Goal: Task Accomplishment & Management: Manage account settings

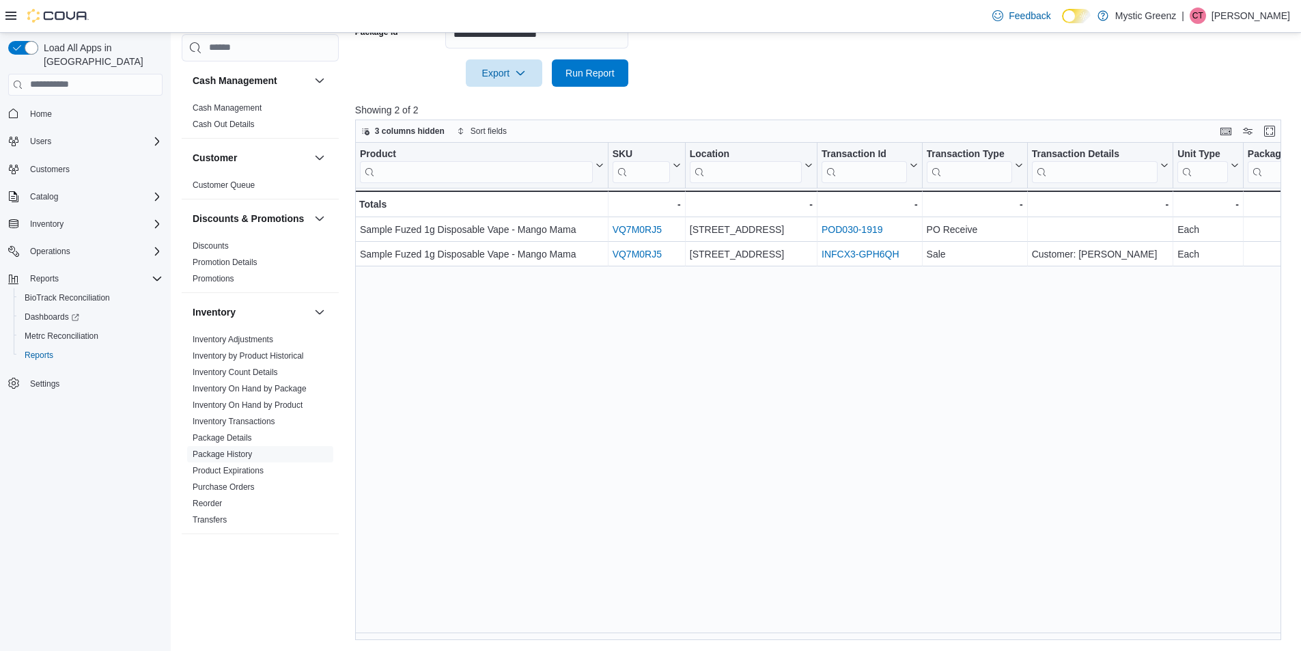
scroll to position [223, 0]
click at [53, 219] on span "Inventory" at bounding box center [46, 224] width 33 height 11
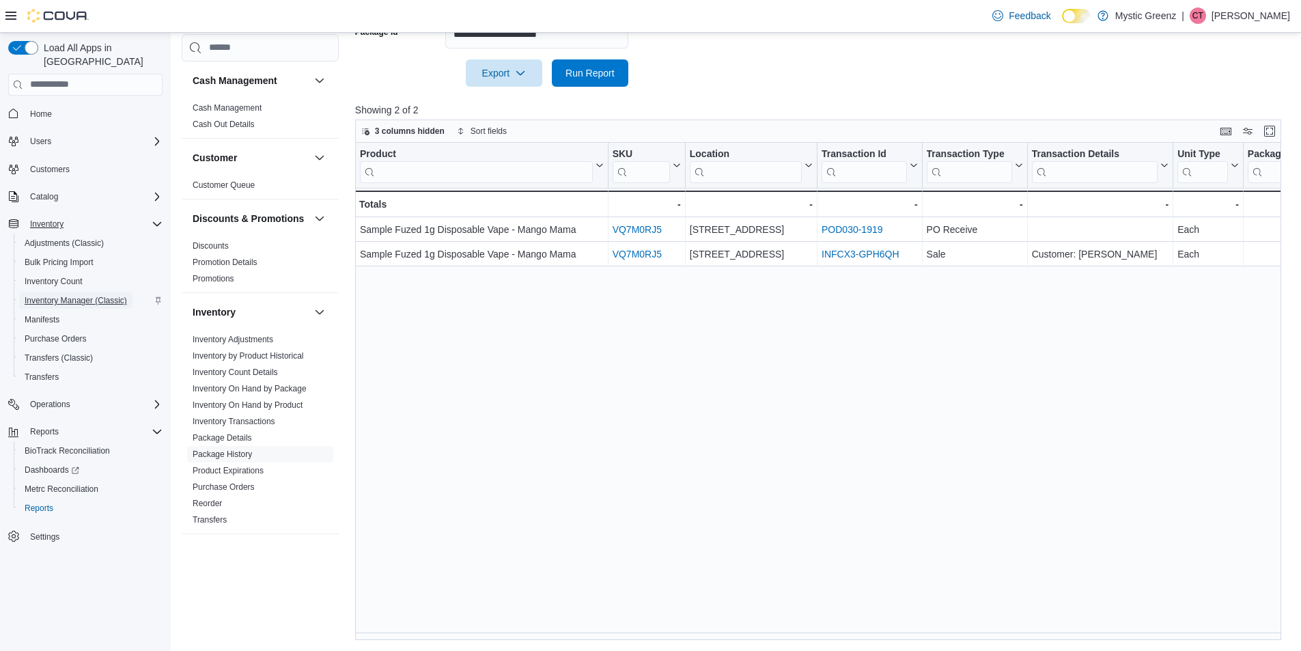
click at [74, 295] on span "Inventory Manager (Classic)" at bounding box center [76, 300] width 102 height 11
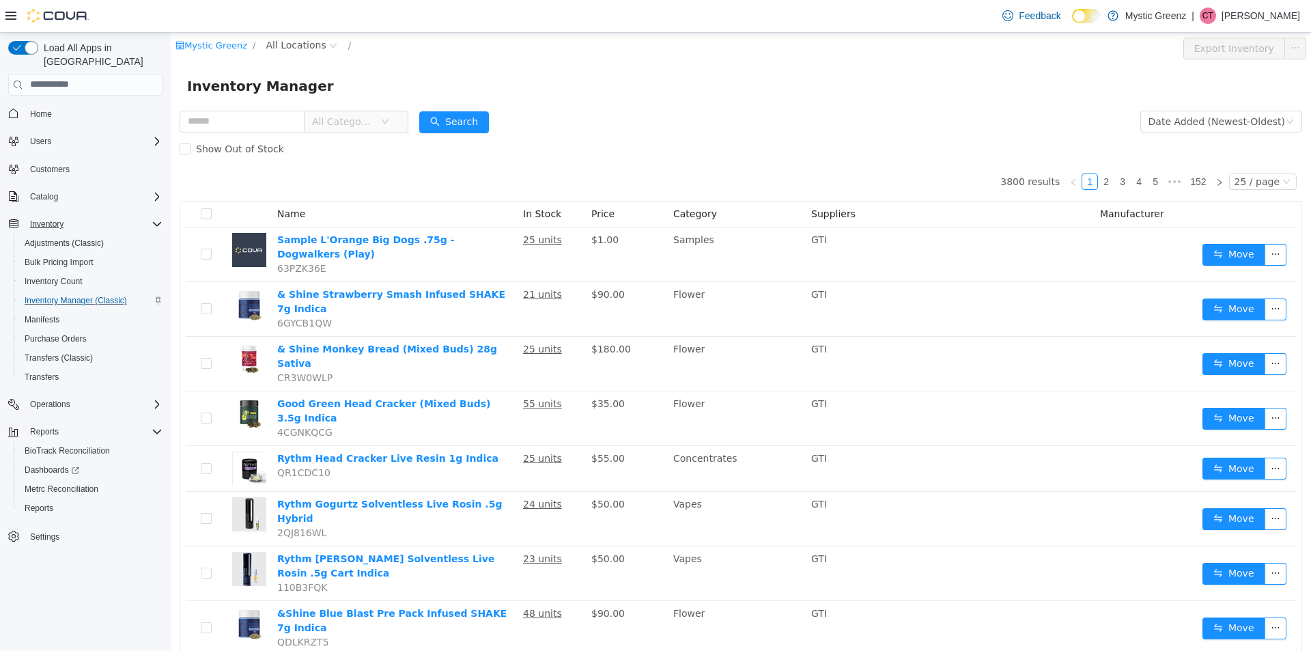
click at [339, 118] on span "All Categories" at bounding box center [343, 121] width 62 height 14
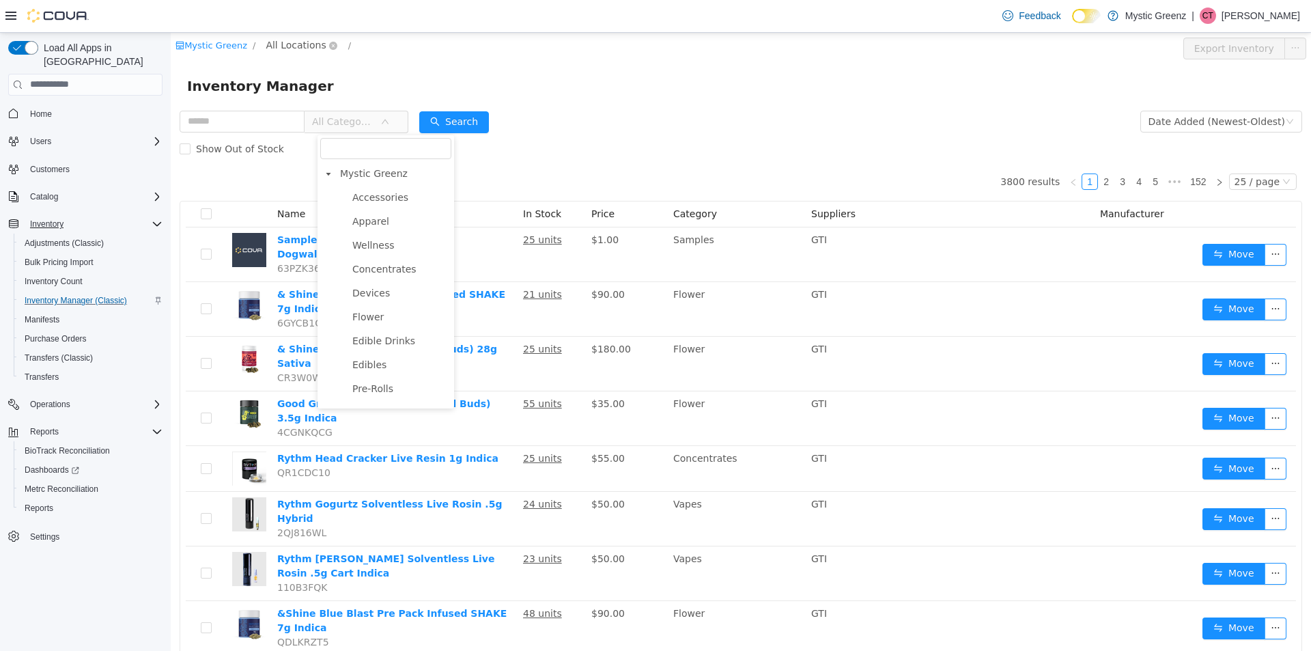
click at [359, 320] on span "Flower" at bounding box center [367, 316] width 31 height 11
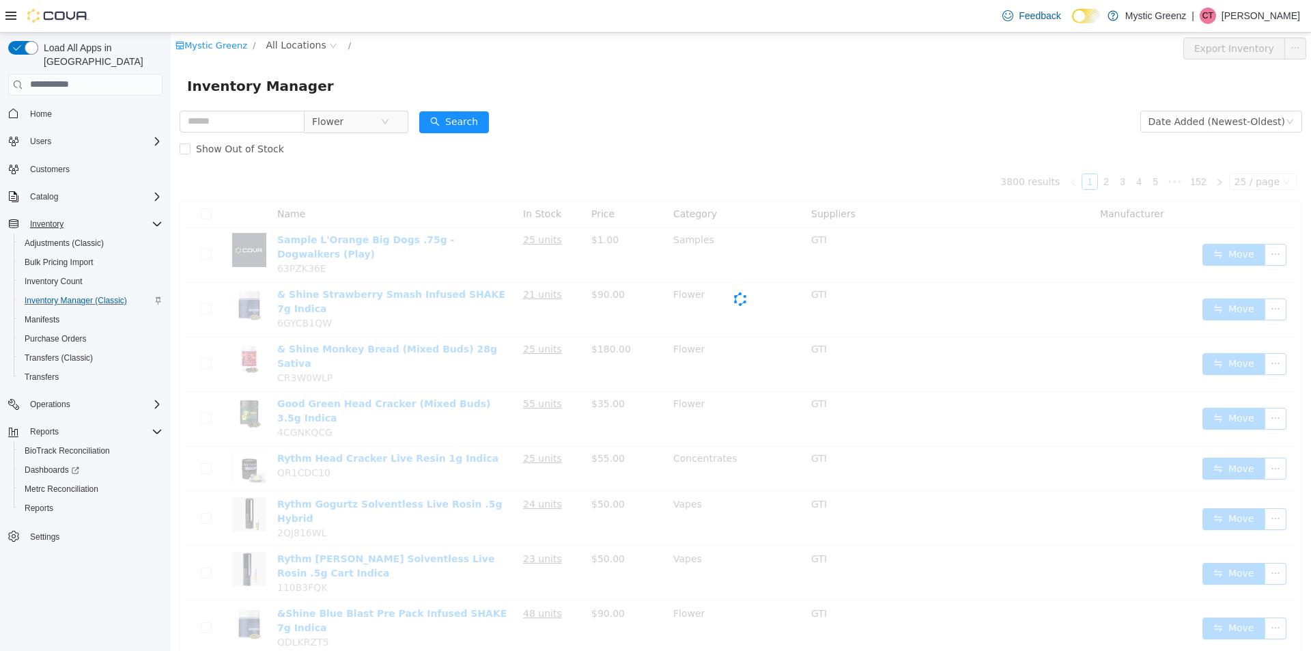
click at [307, 33] on div "Mystic Greenz / All Locations / Export Inventory" at bounding box center [741, 47] width 1140 height 31
click at [302, 43] on span "All Locations" at bounding box center [296, 44] width 60 height 15
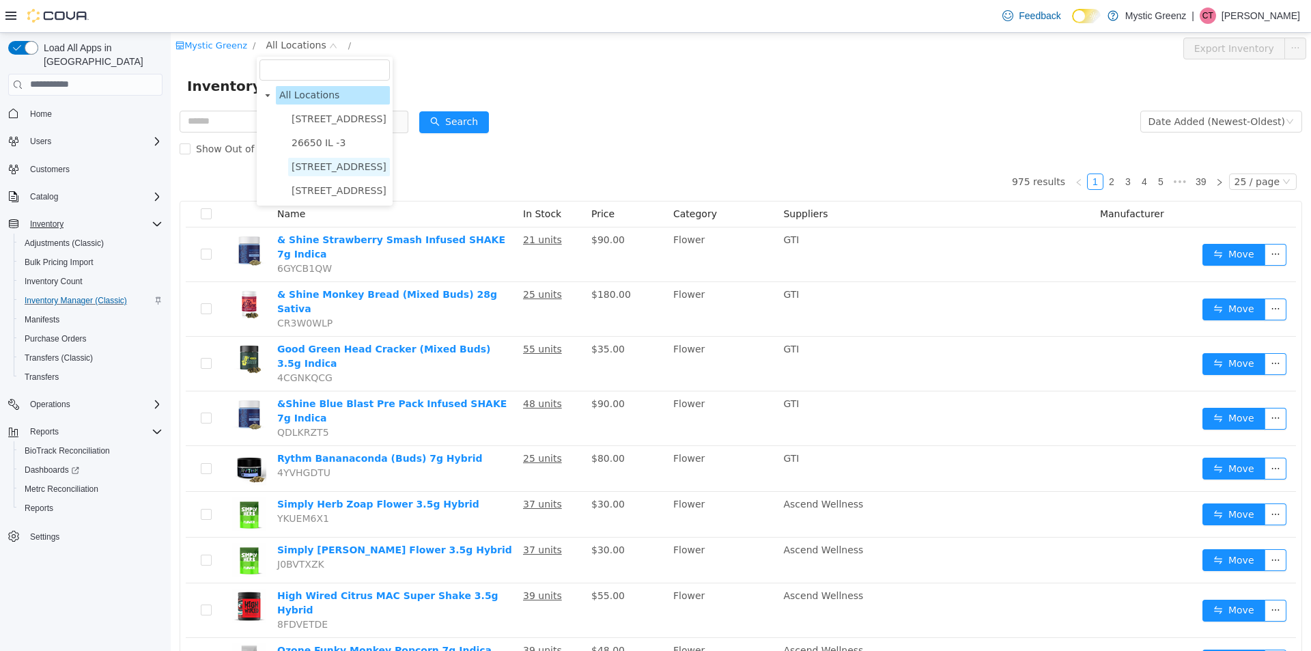
click at [322, 160] on span "360 S Green Mount Rd." at bounding box center [339, 165] width 95 height 11
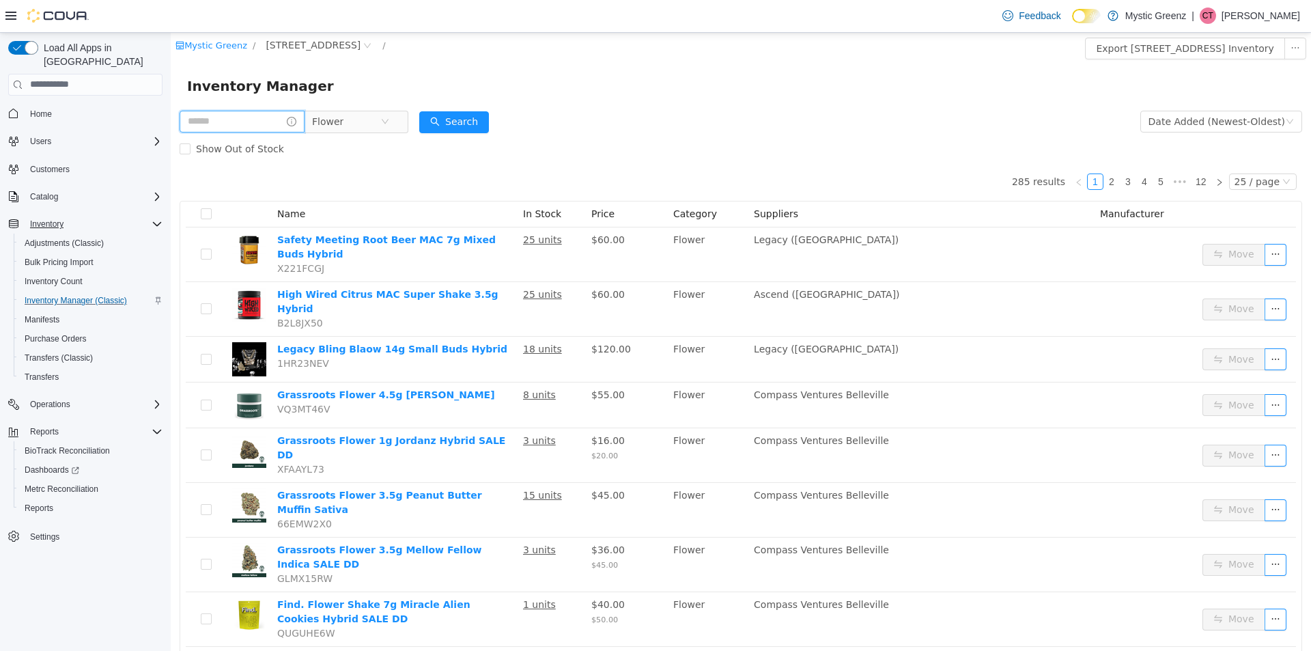
click at [226, 125] on input "text" at bounding box center [242, 121] width 125 height 22
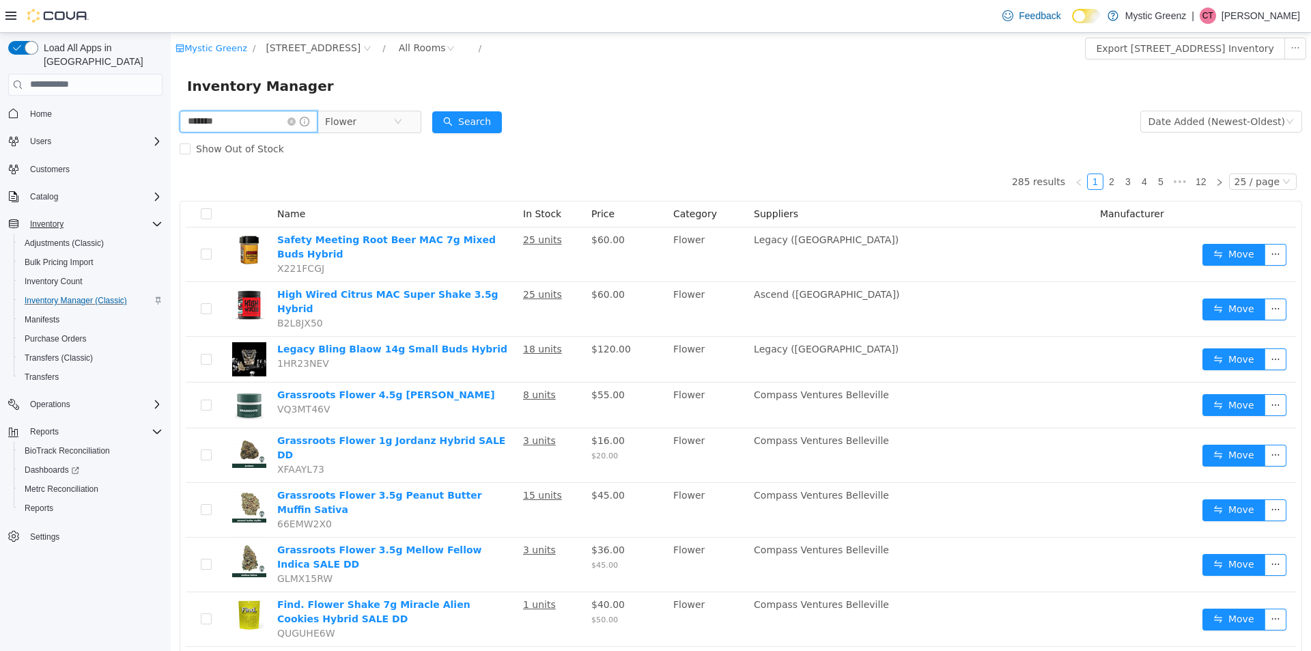
type input "*******"
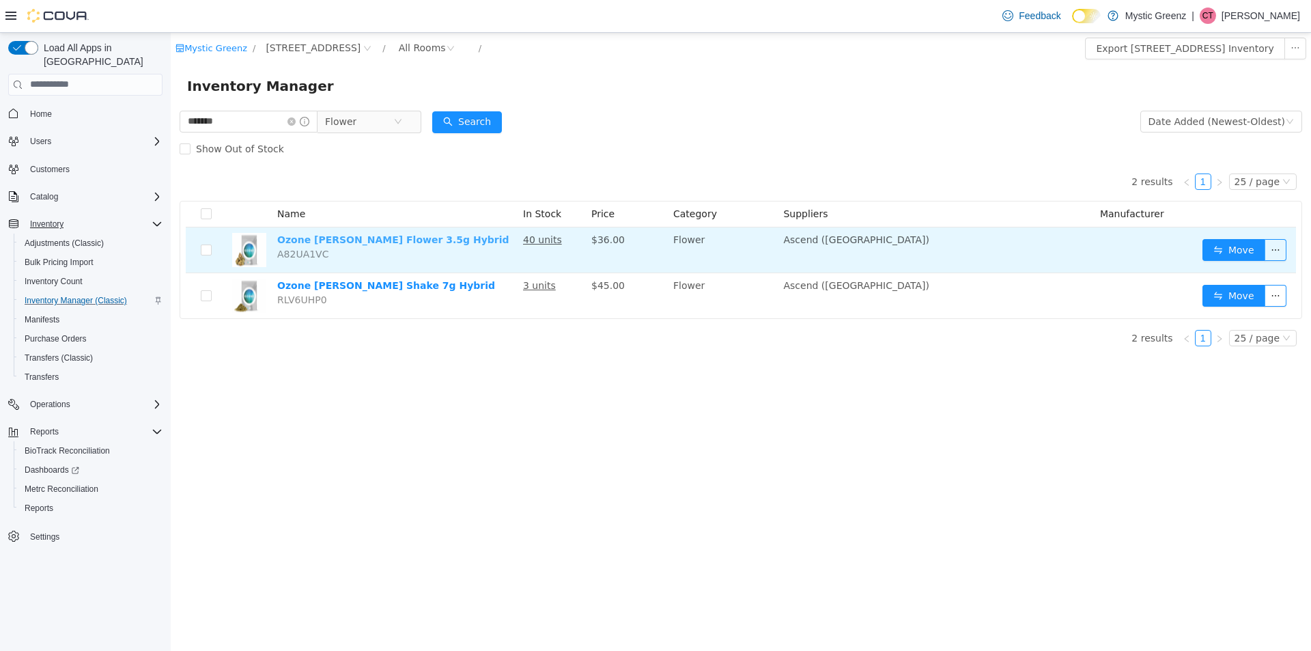
click at [426, 237] on link "Ozone [PERSON_NAME] Flower 3.5g Hybrid" at bounding box center [393, 239] width 232 height 11
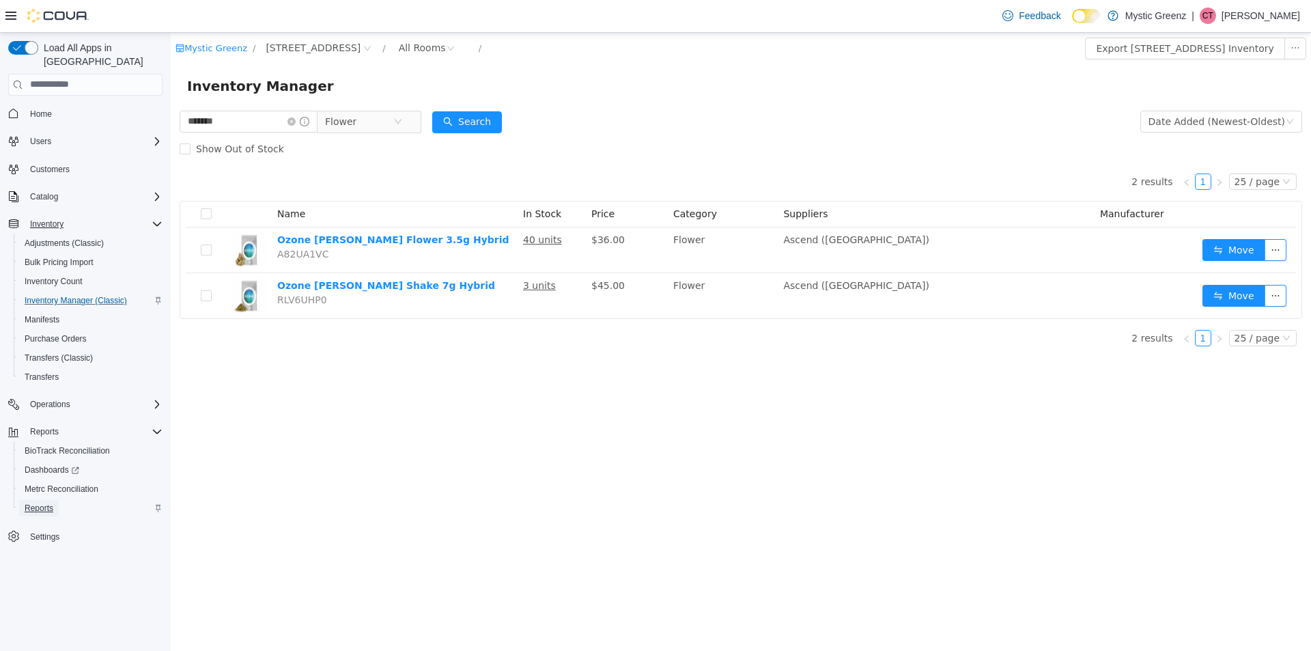
click at [42, 503] on span "Reports" at bounding box center [39, 508] width 29 height 11
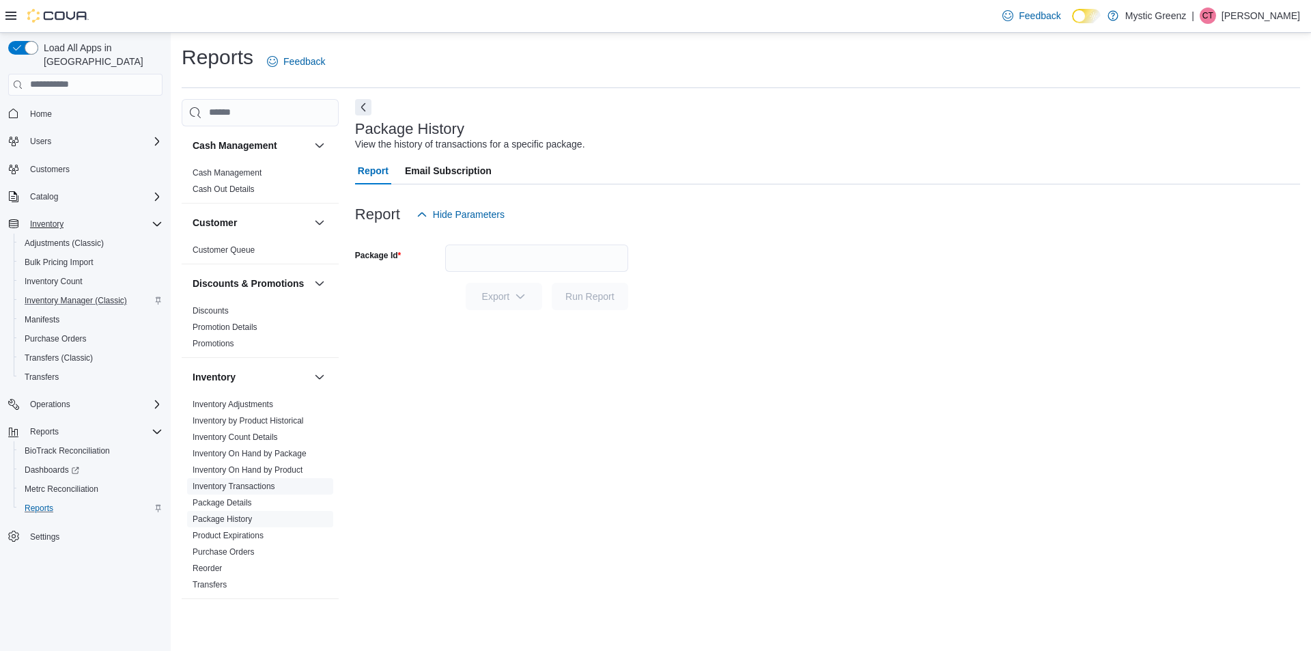
click at [248, 491] on link "Inventory Transactions" at bounding box center [234, 486] width 83 height 10
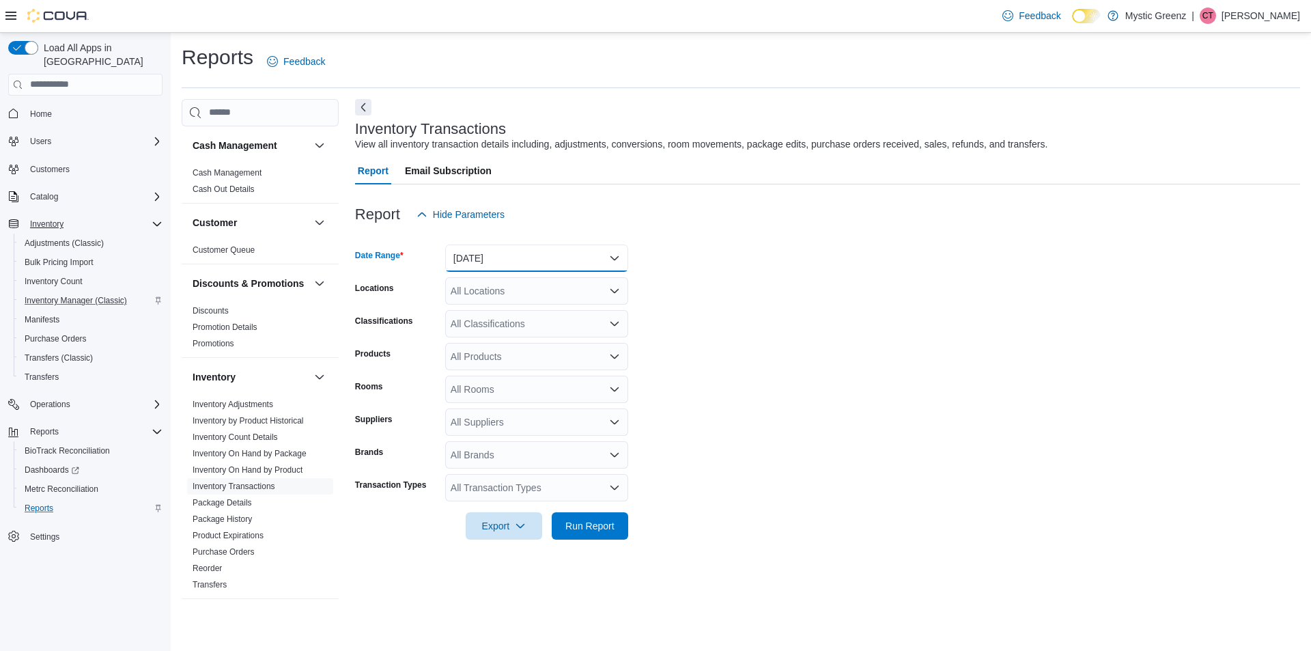
click at [495, 259] on button "Yesterday" at bounding box center [536, 257] width 183 height 27
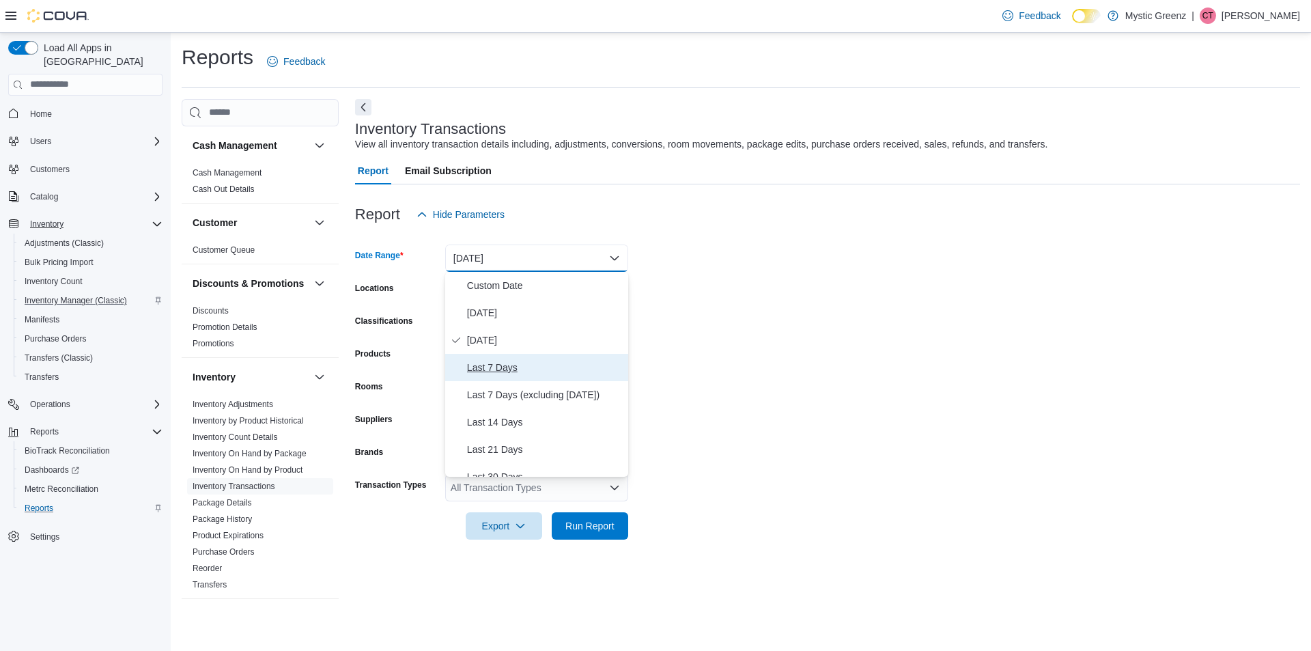
click at [537, 373] on span "Last 7 Days" at bounding box center [545, 367] width 156 height 16
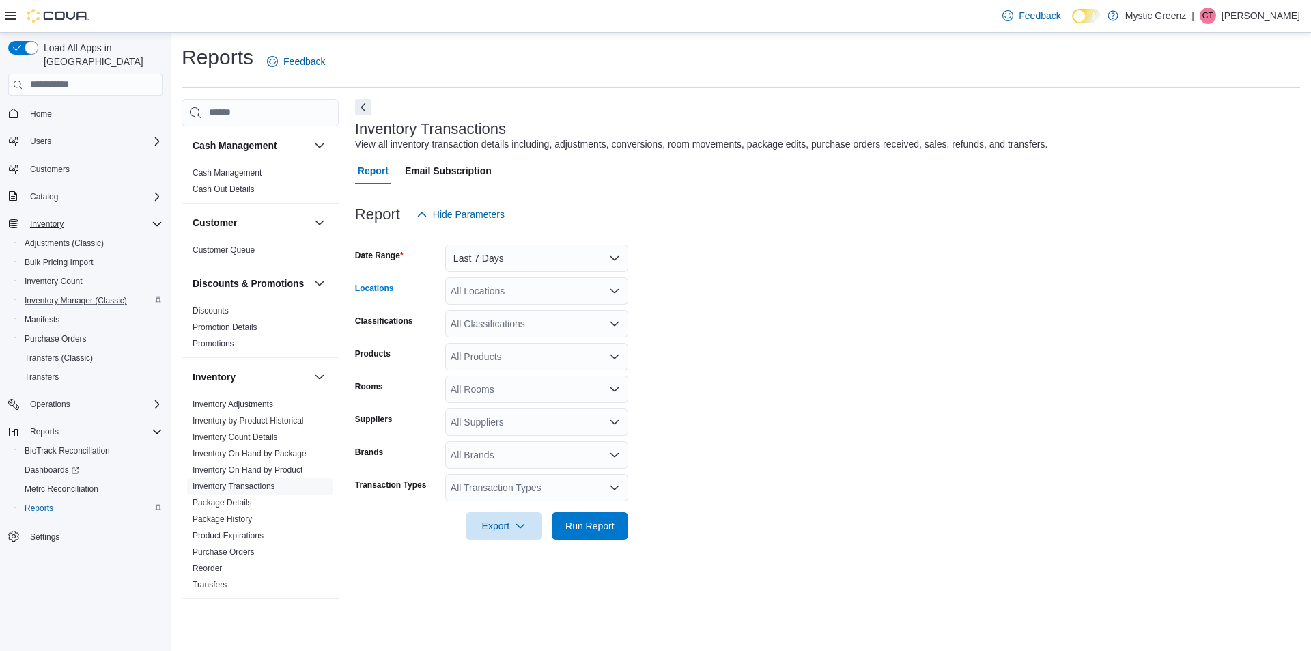
click at [542, 292] on div "All Locations" at bounding box center [536, 290] width 183 height 27
click at [542, 371] on span "360 S Green Mount Rd." at bounding box center [522, 374] width 94 height 14
click at [670, 372] on form "Date Range Last 7 Days Locations 360 S Green Mount Rd. Combo box. Selected. 360…" at bounding box center [827, 383] width 945 height 311
click at [535, 363] on div "All Products" at bounding box center [536, 356] width 183 height 27
type input "**********"
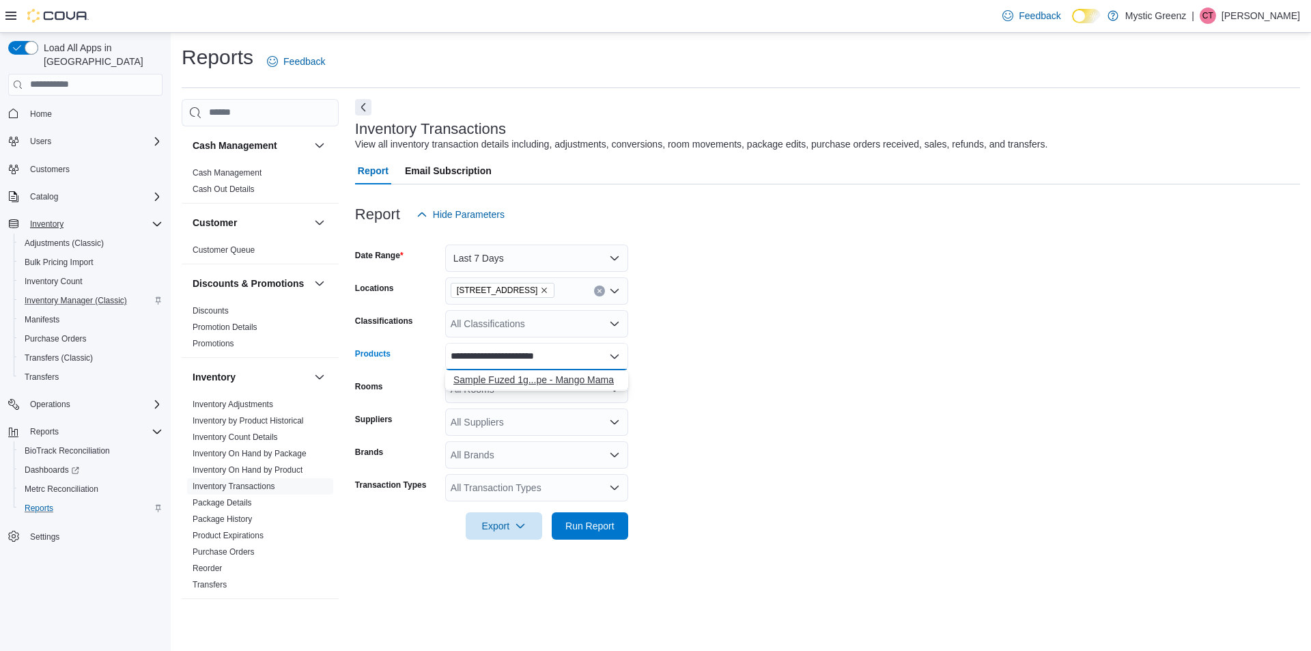
click at [593, 378] on div "Sample Fuzed 1g...pe - Mango Mama" at bounding box center [536, 380] width 167 height 14
click at [581, 529] on span "Run Report" at bounding box center [589, 525] width 49 height 14
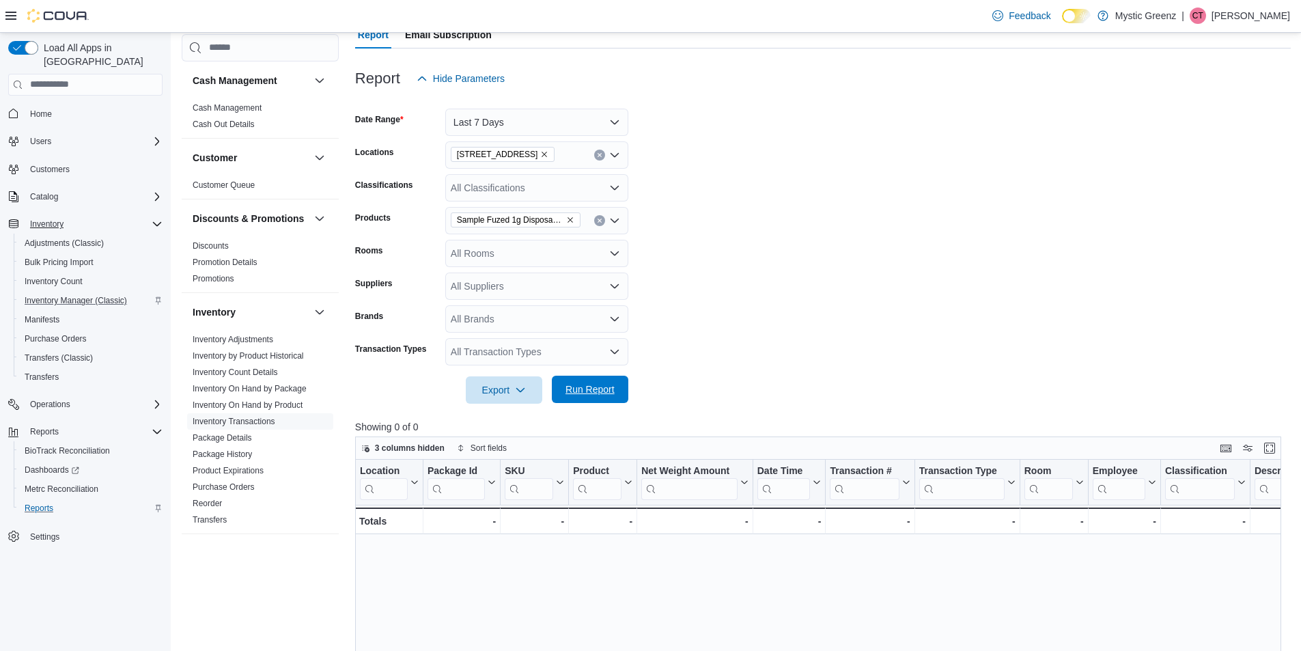
scroll to position [137, 0]
click at [516, 124] on button "Last 7 Days" at bounding box center [536, 121] width 183 height 27
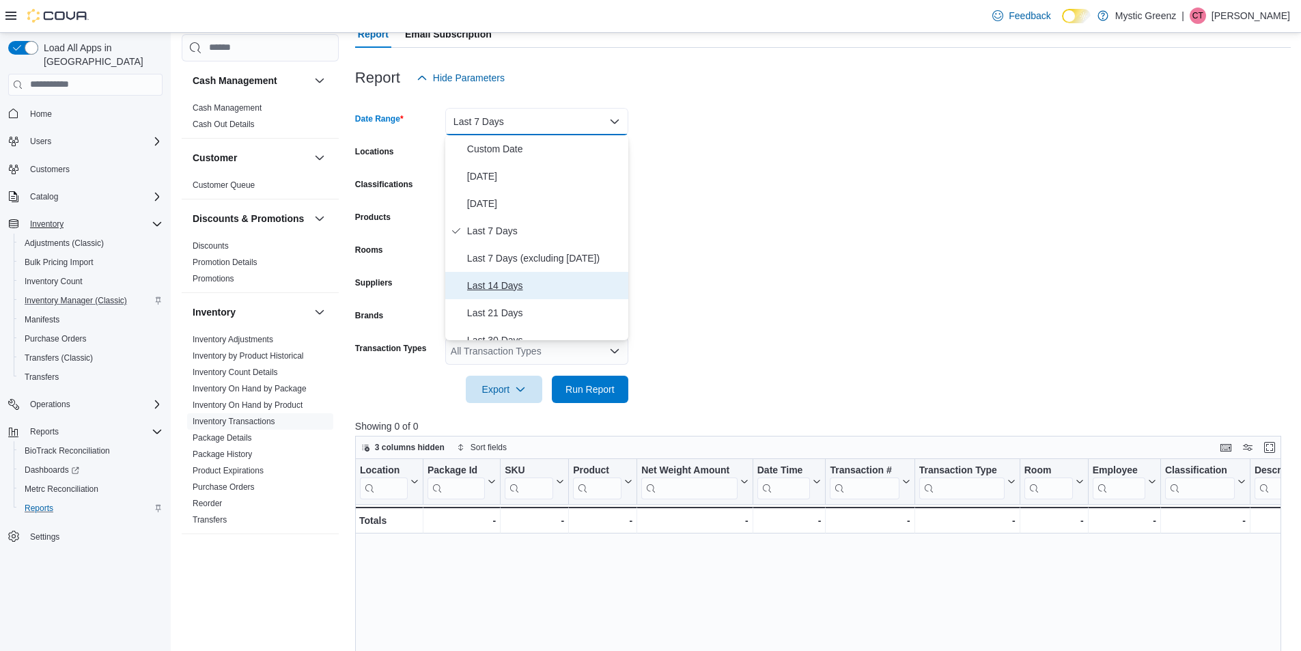
click at [481, 281] on span "Last 14 Days" at bounding box center [545, 285] width 156 height 16
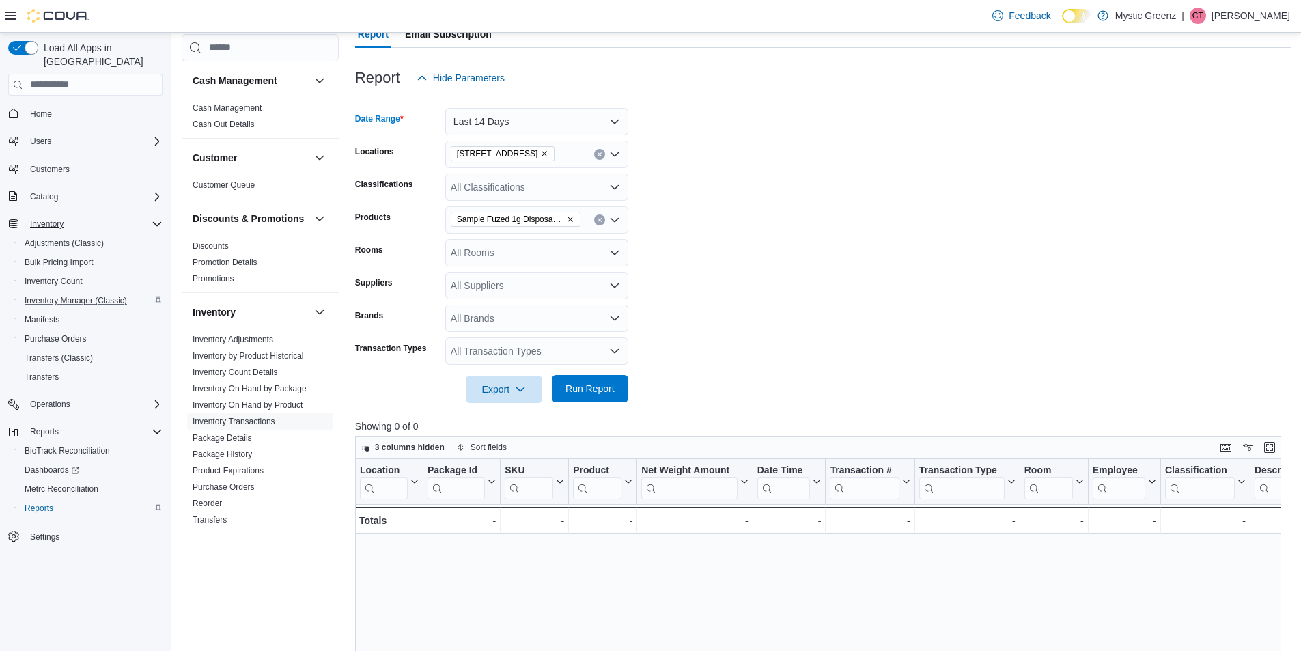
click at [557, 387] on button "Run Report" at bounding box center [590, 388] width 76 height 27
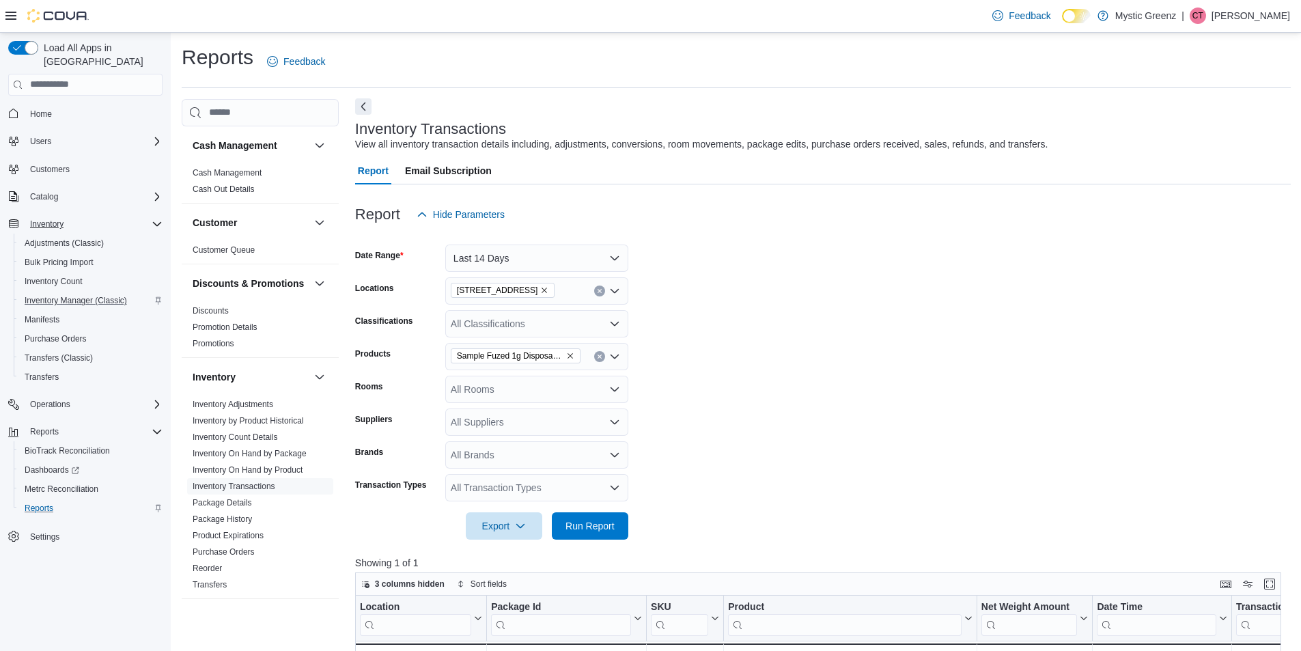
click at [363, 112] on button "Next" at bounding box center [363, 106] width 16 height 16
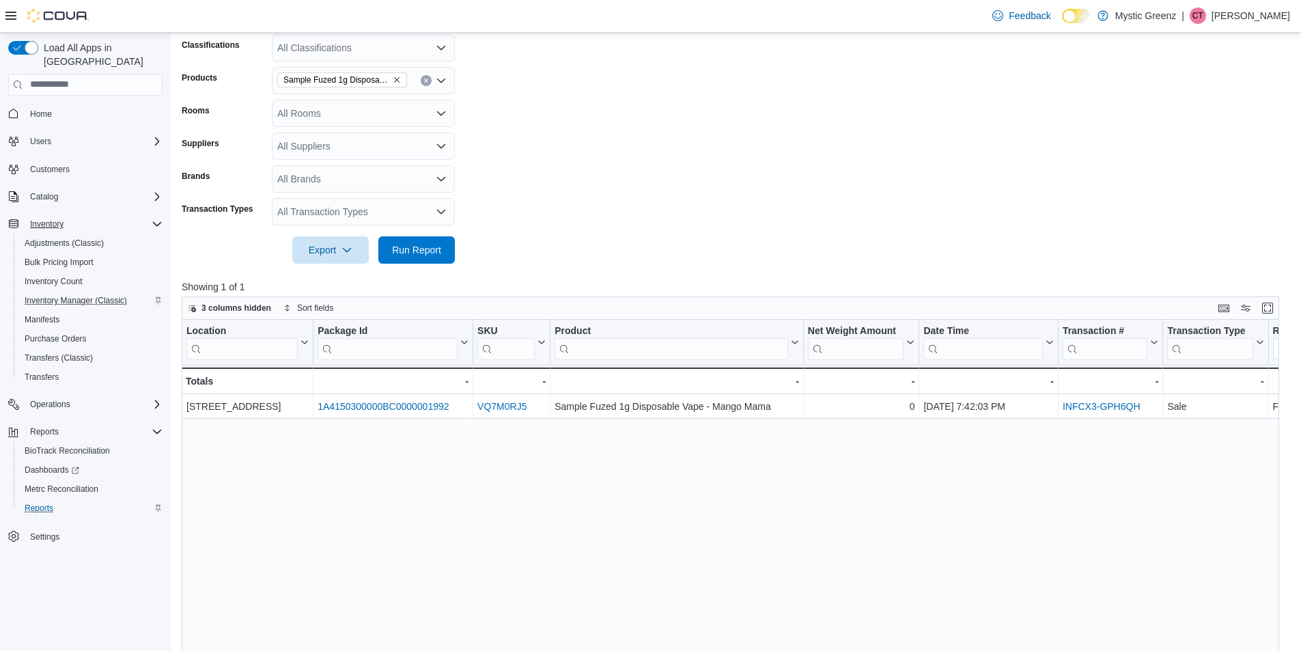
scroll to position [341, 0]
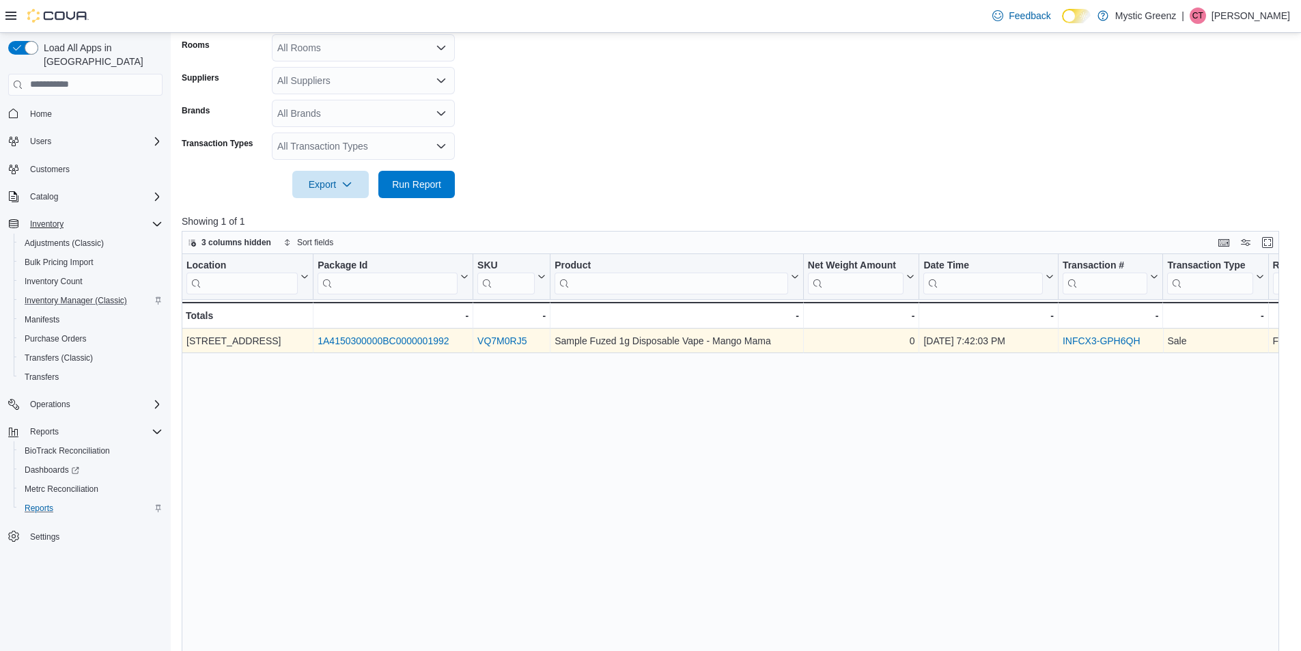
click at [1088, 342] on link "INFCX3-GPH6QH" at bounding box center [1102, 340] width 78 height 11
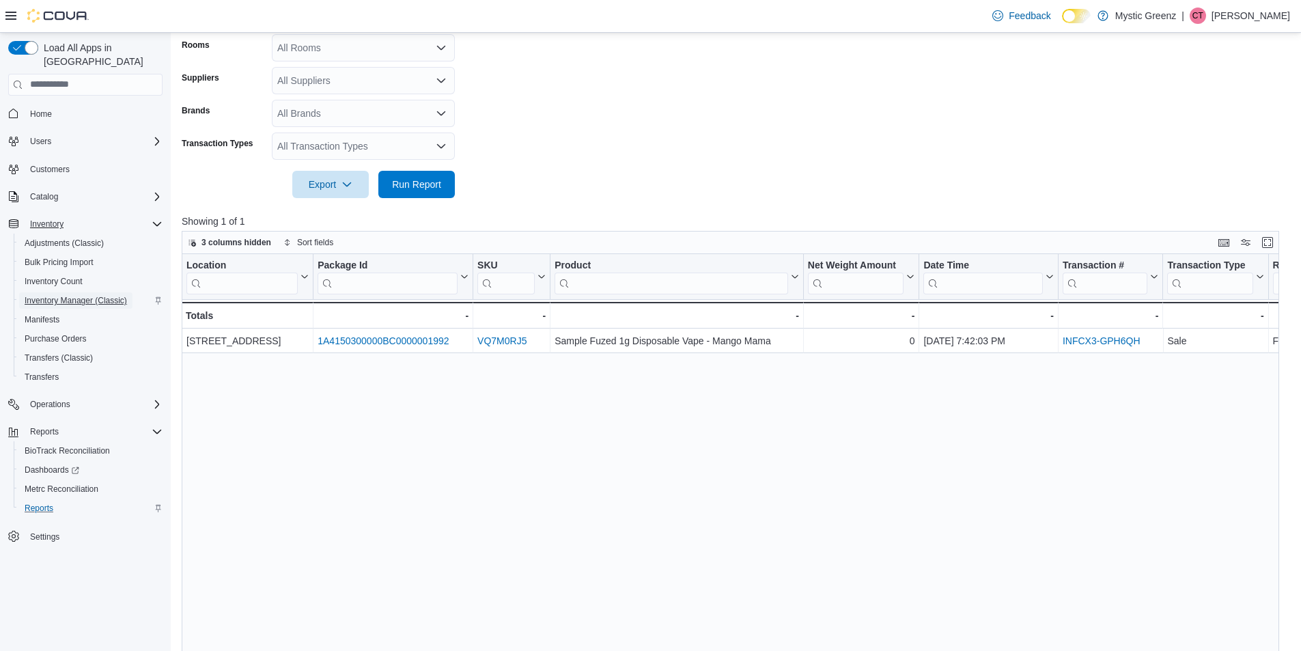
click at [76, 295] on span "Inventory Manager (Classic)" at bounding box center [76, 300] width 102 height 11
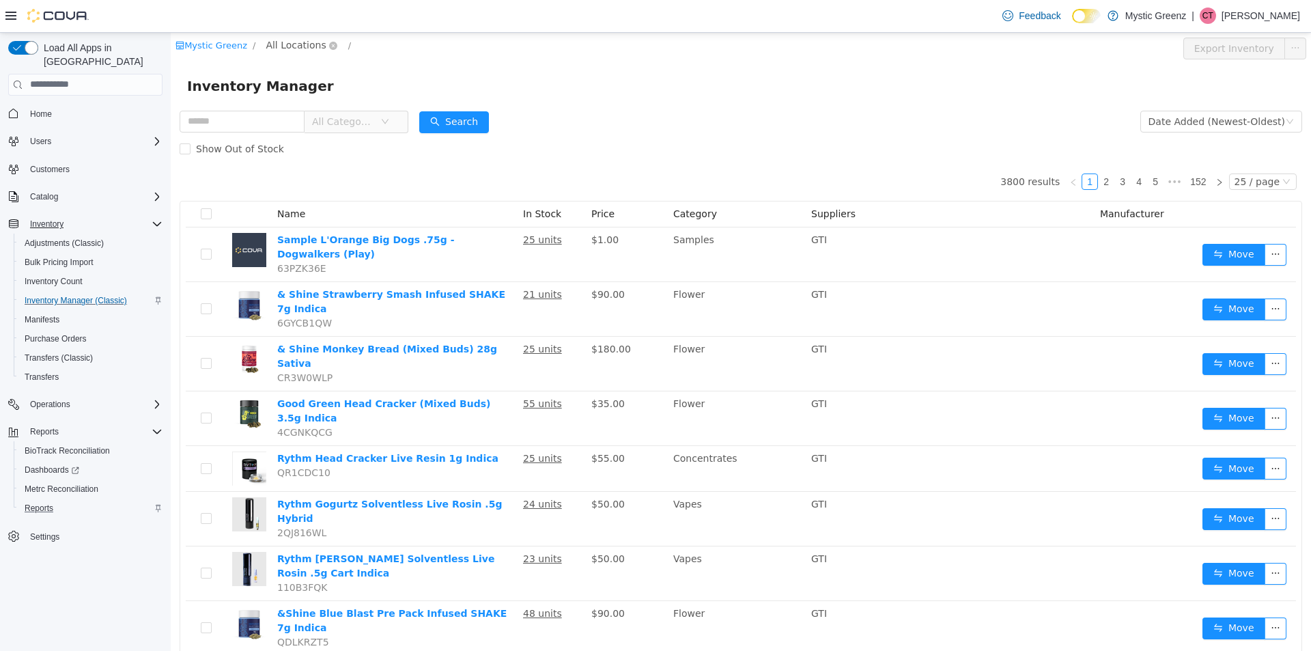
click at [300, 40] on span "All Locations" at bounding box center [296, 44] width 60 height 15
click at [311, 174] on span "360 S Green Mount Rd." at bounding box center [339, 166] width 102 height 18
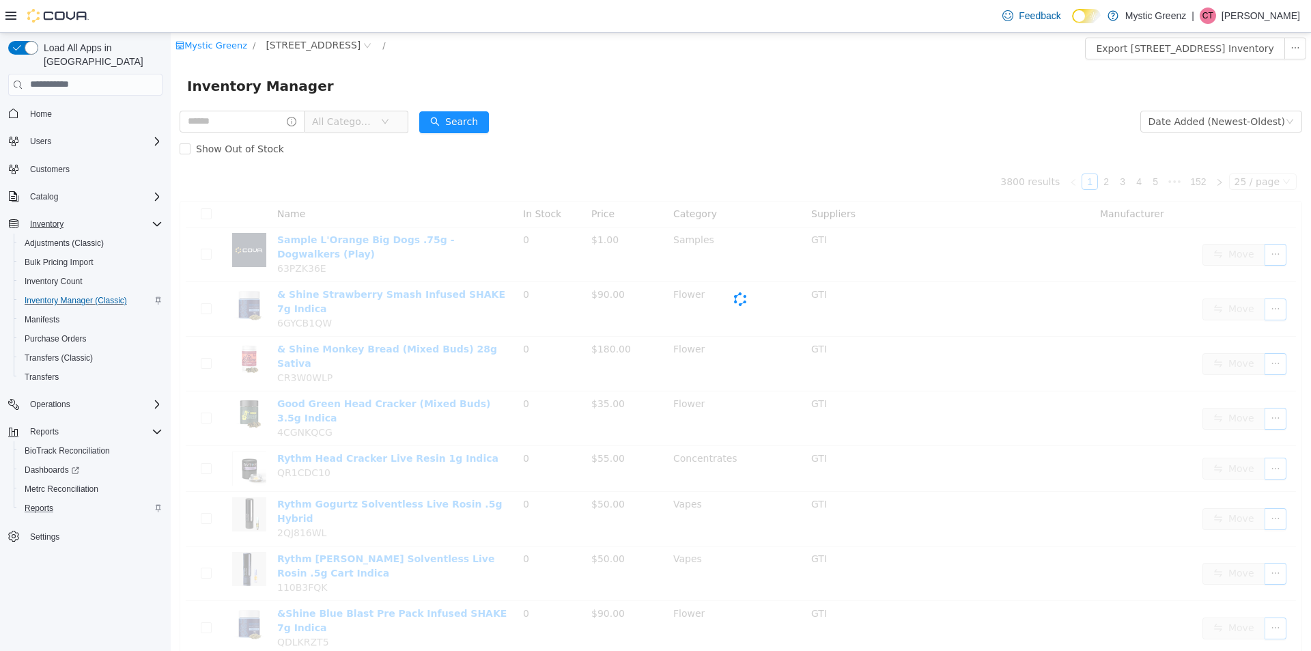
click at [352, 122] on span "All Categories" at bounding box center [343, 121] width 62 height 14
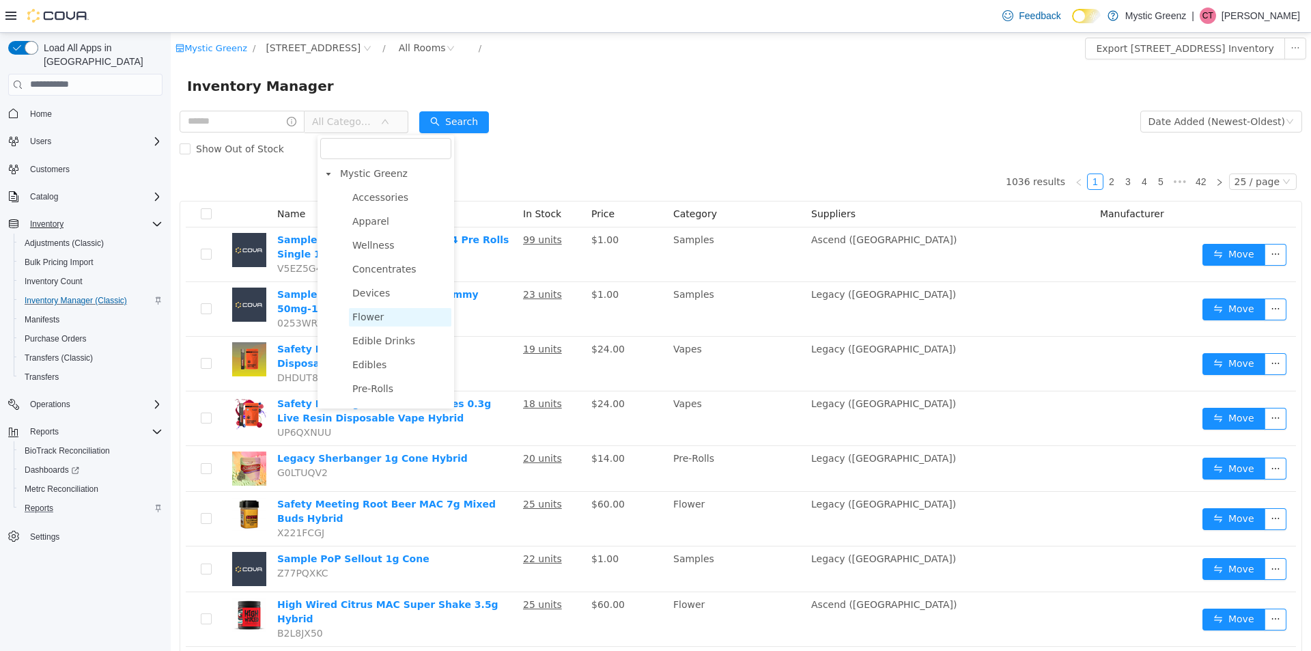
click at [364, 321] on span "Flower" at bounding box center [367, 316] width 31 height 11
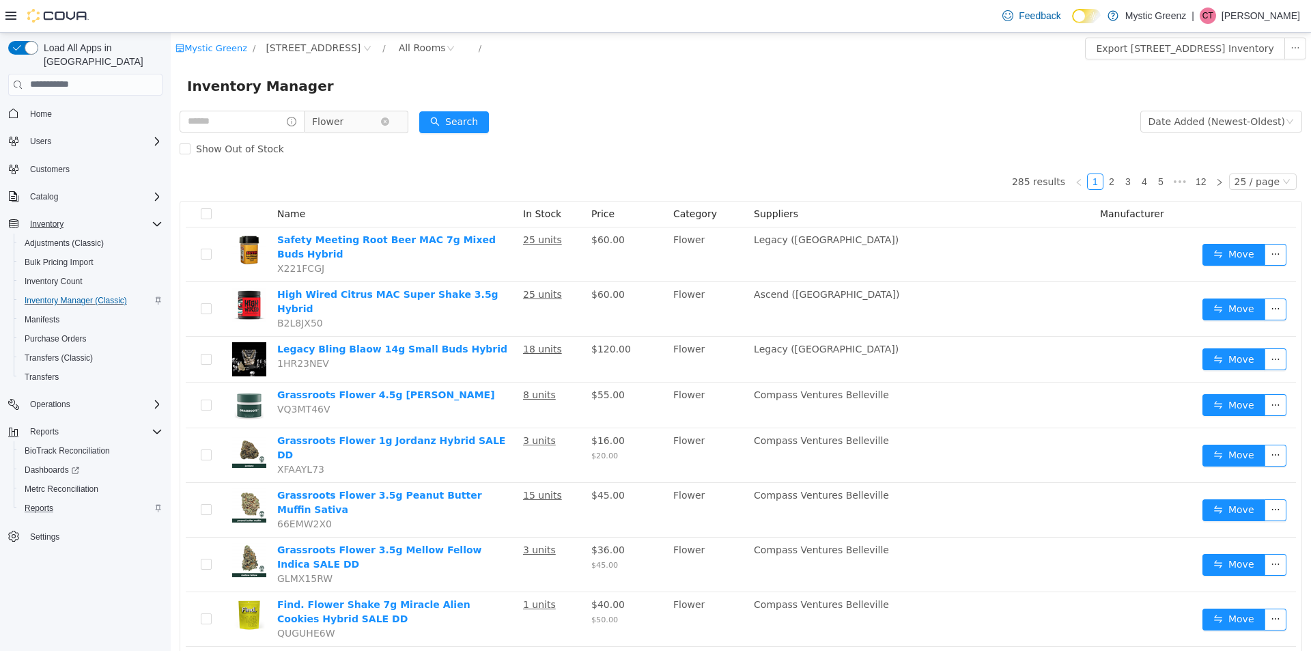
click at [354, 120] on span "Flower" at bounding box center [346, 121] width 68 height 20
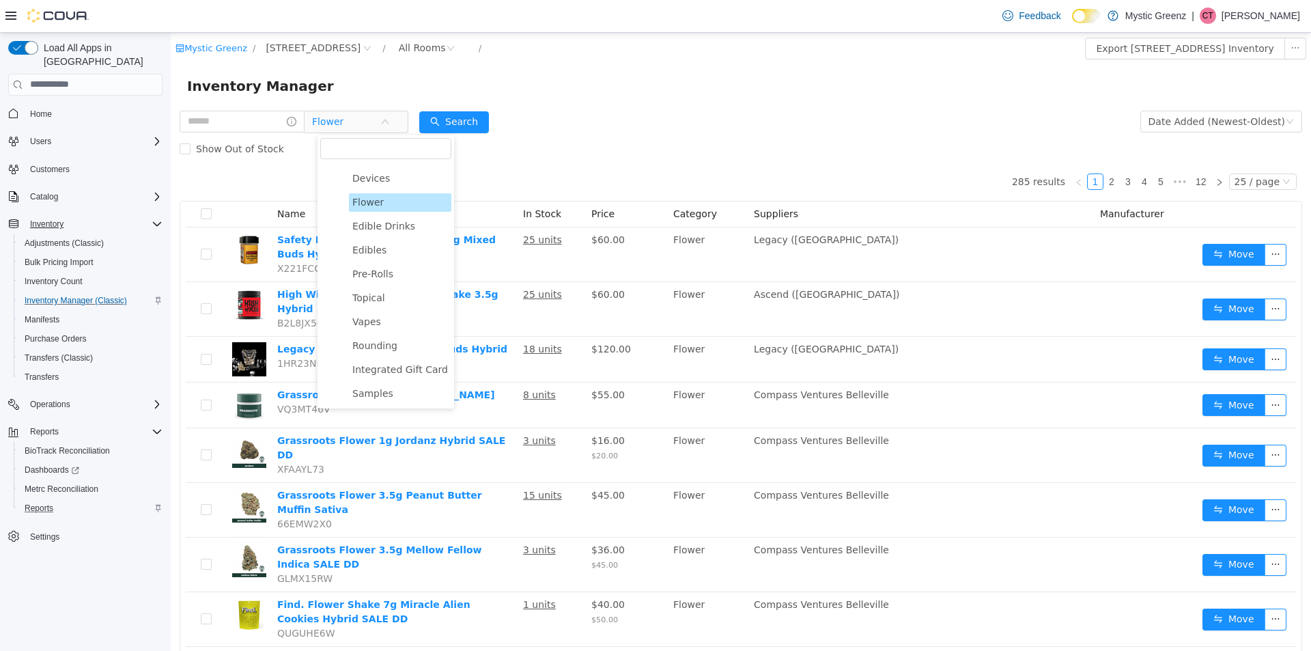
scroll to position [120, 0]
click at [390, 324] on span "Vapes" at bounding box center [400, 321] width 102 height 18
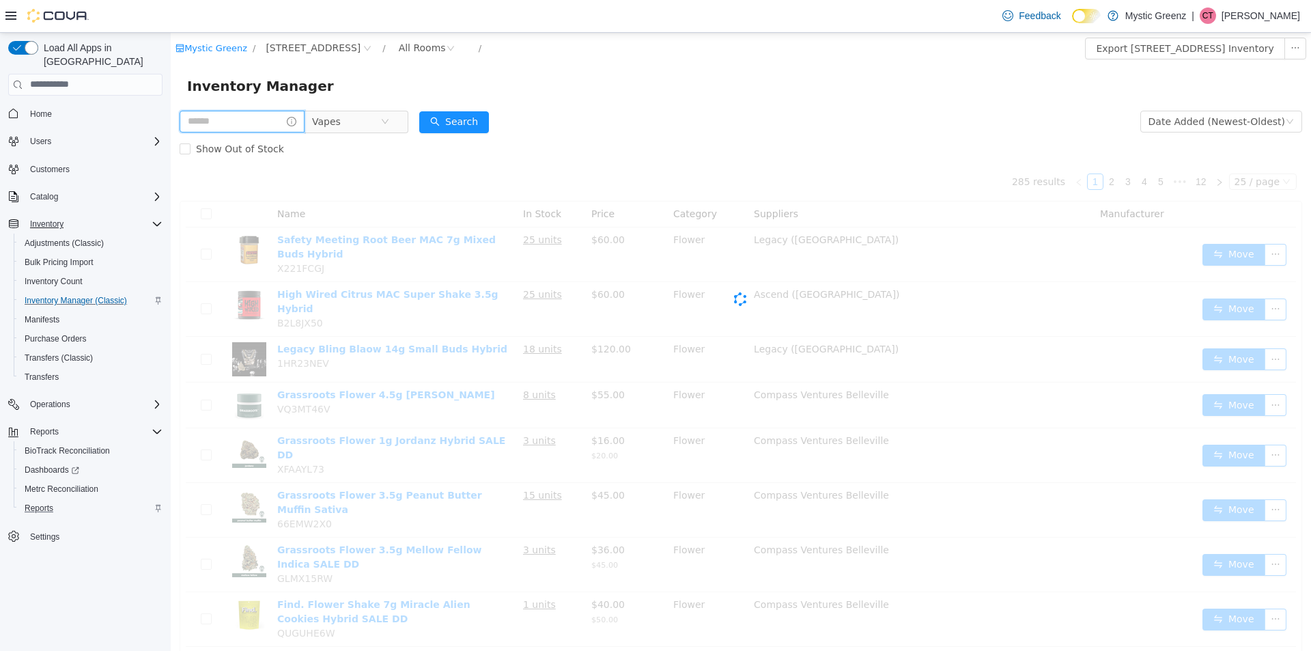
click at [254, 114] on input "text" at bounding box center [242, 121] width 125 height 22
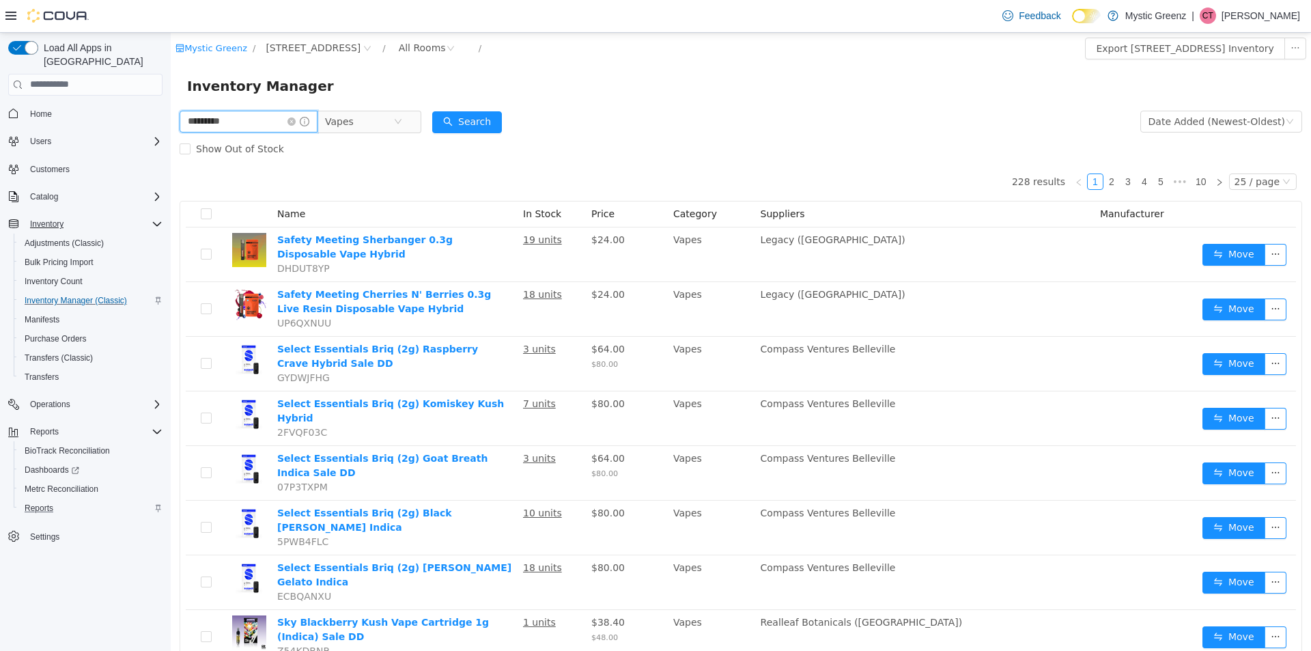
type input "*********"
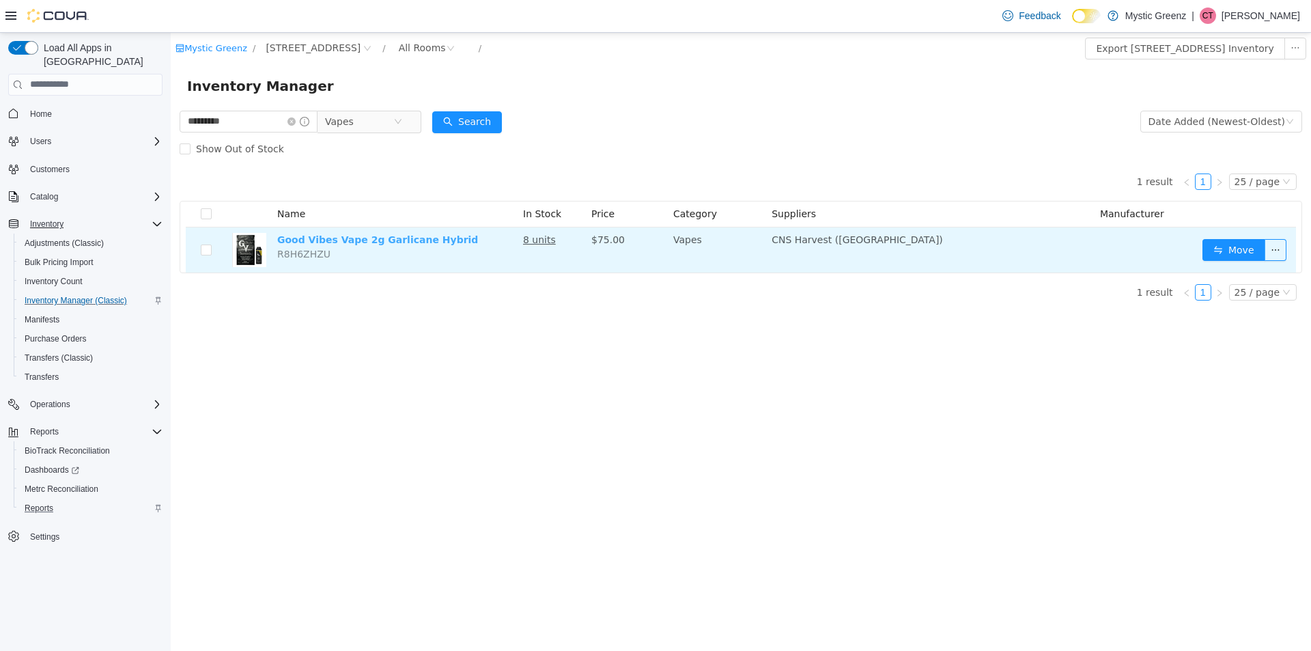
click at [402, 236] on link "Good Vibes Vape 2g Garlicane Hybrid" at bounding box center [377, 239] width 201 height 11
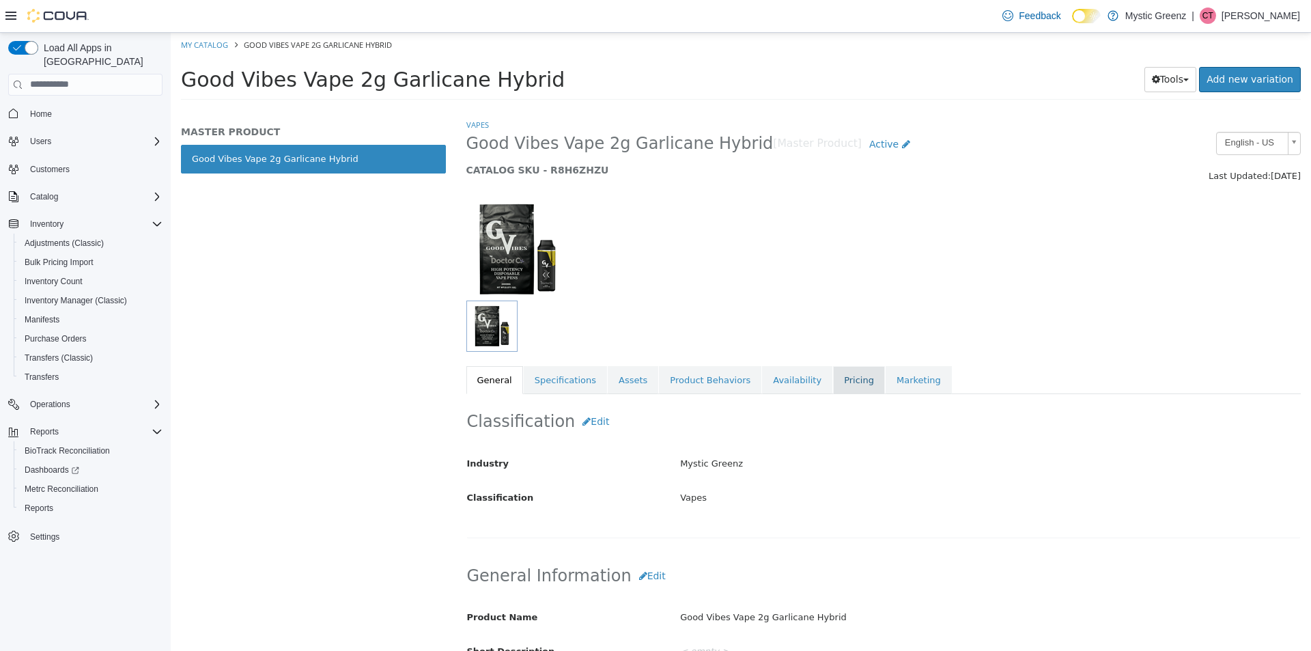
click at [833, 371] on link "Pricing" at bounding box center [859, 379] width 52 height 29
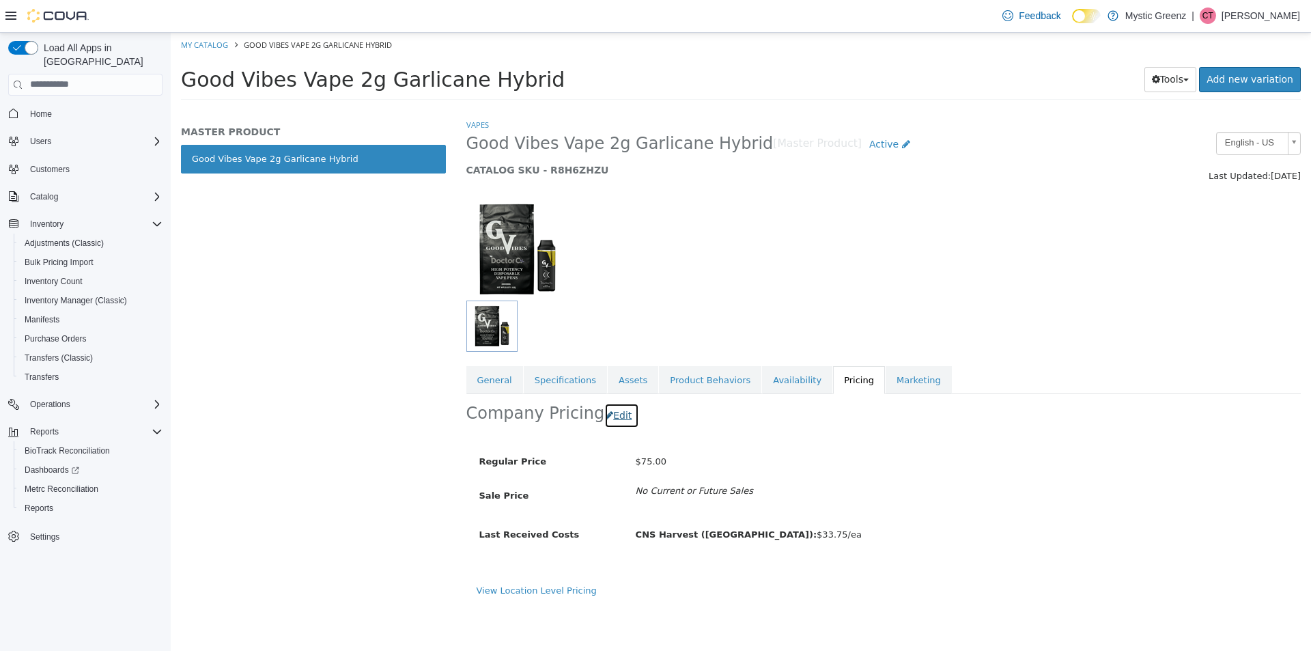
click at [605, 419] on icon "button" at bounding box center [609, 415] width 8 height 10
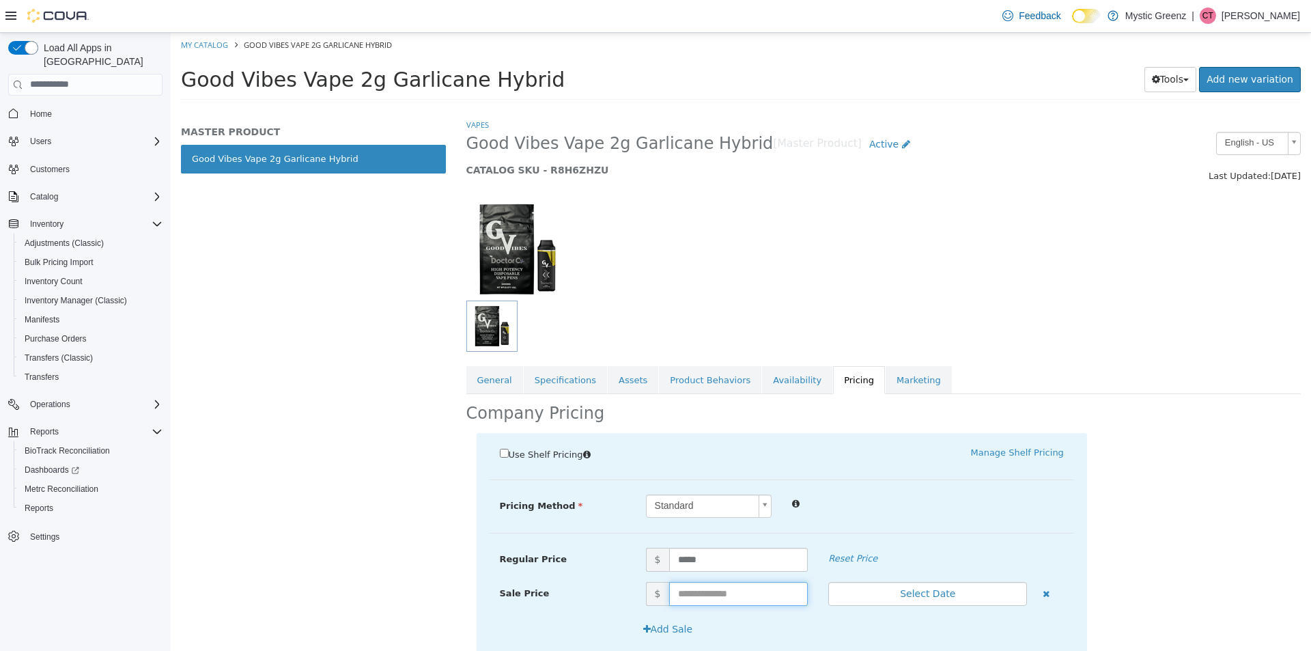
click at [707, 601] on input "text" at bounding box center [738, 593] width 139 height 24
type input "**"
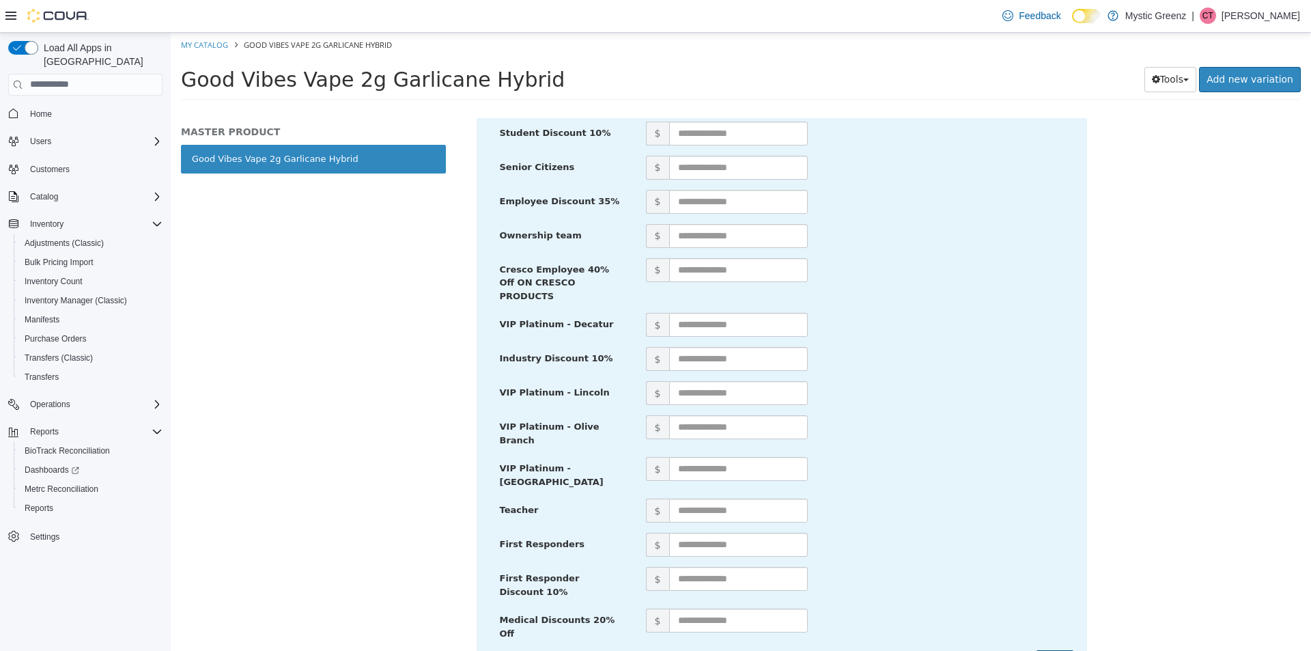
scroll to position [604, 0]
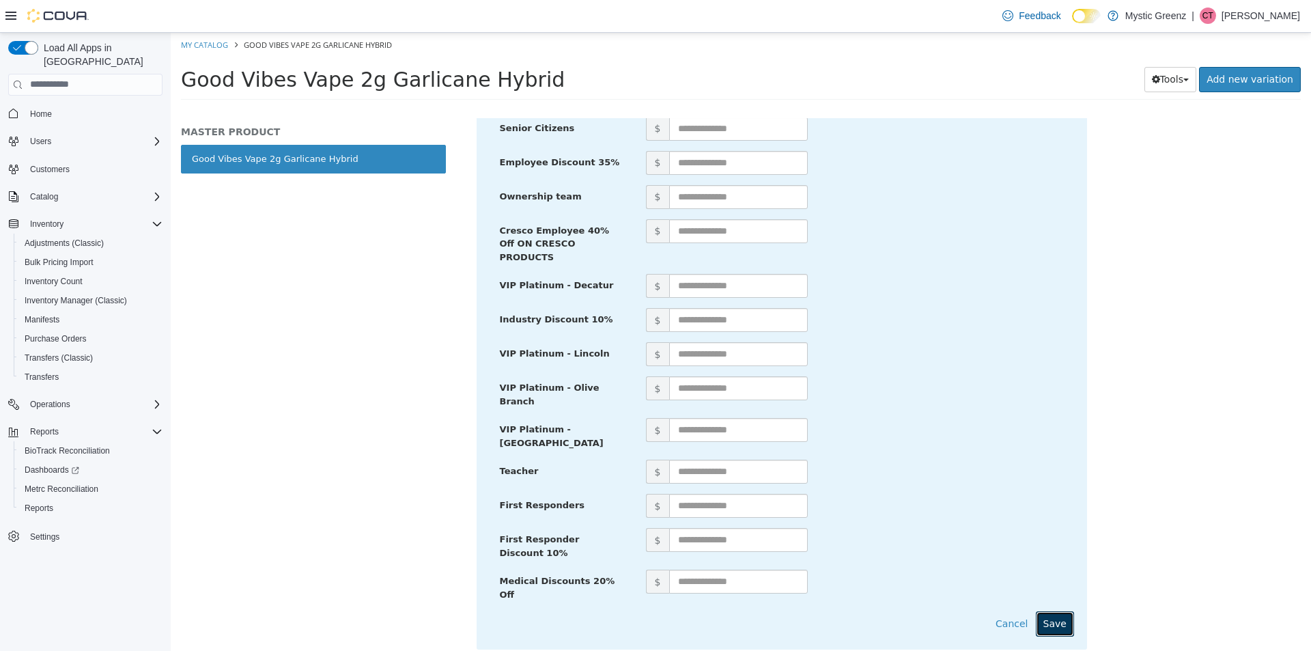
click at [1045, 610] on button "Save" at bounding box center [1055, 622] width 38 height 25
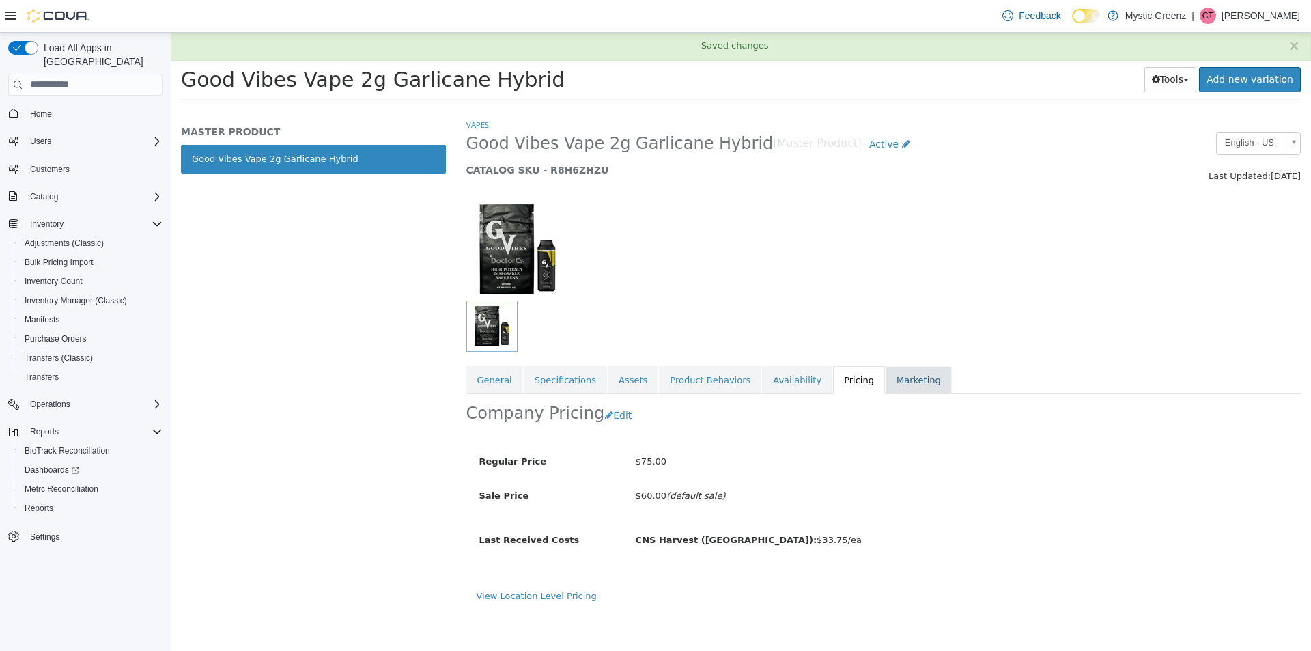
scroll to position [0, 0]
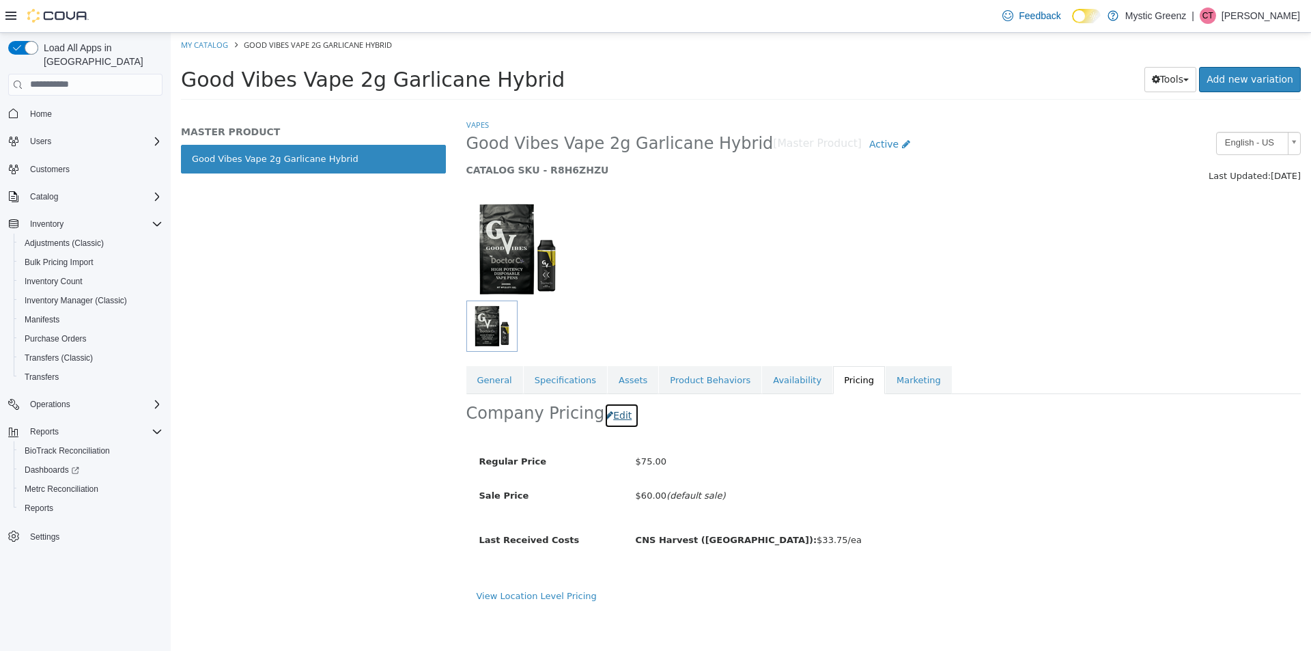
click at [604, 417] on button "Edit" at bounding box center [621, 414] width 35 height 25
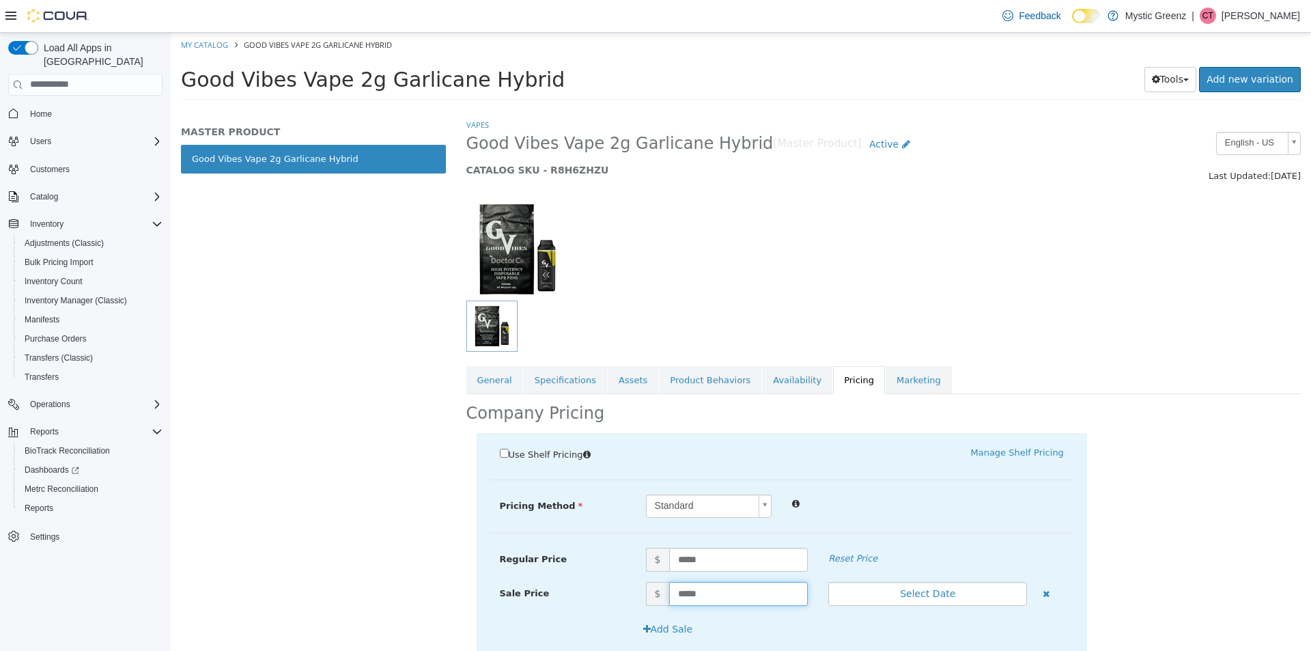
click at [695, 595] on input "*****" at bounding box center [738, 593] width 139 height 24
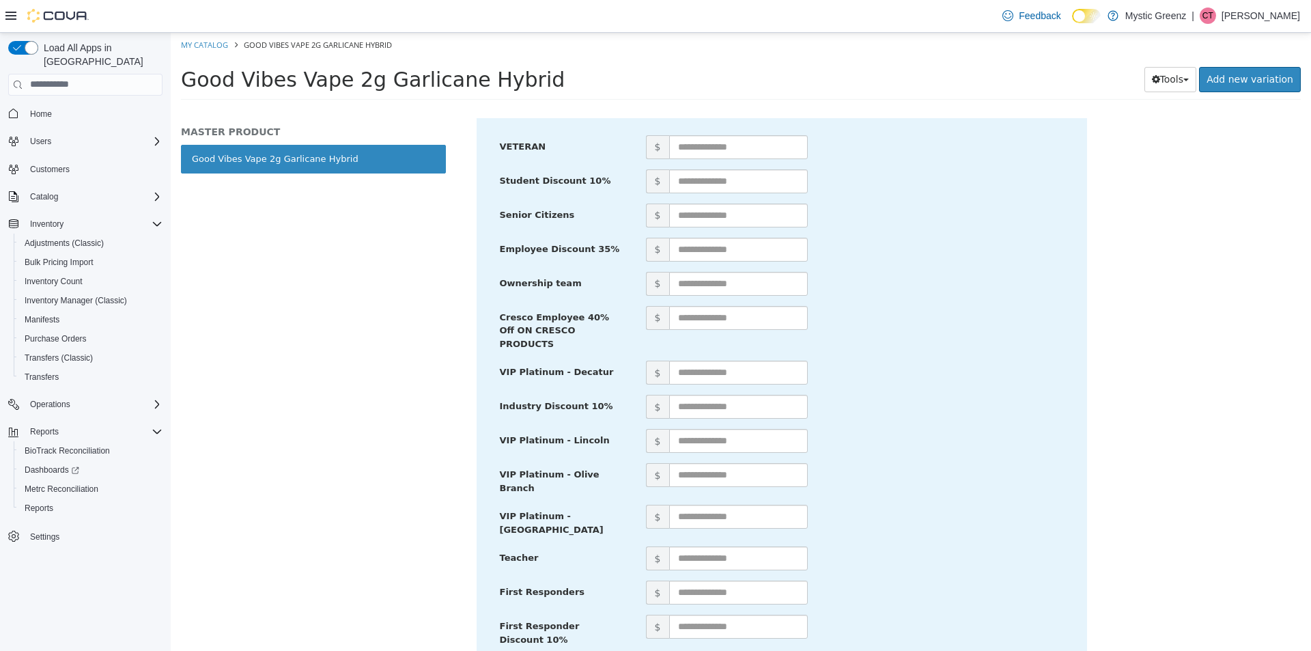
scroll to position [604, 0]
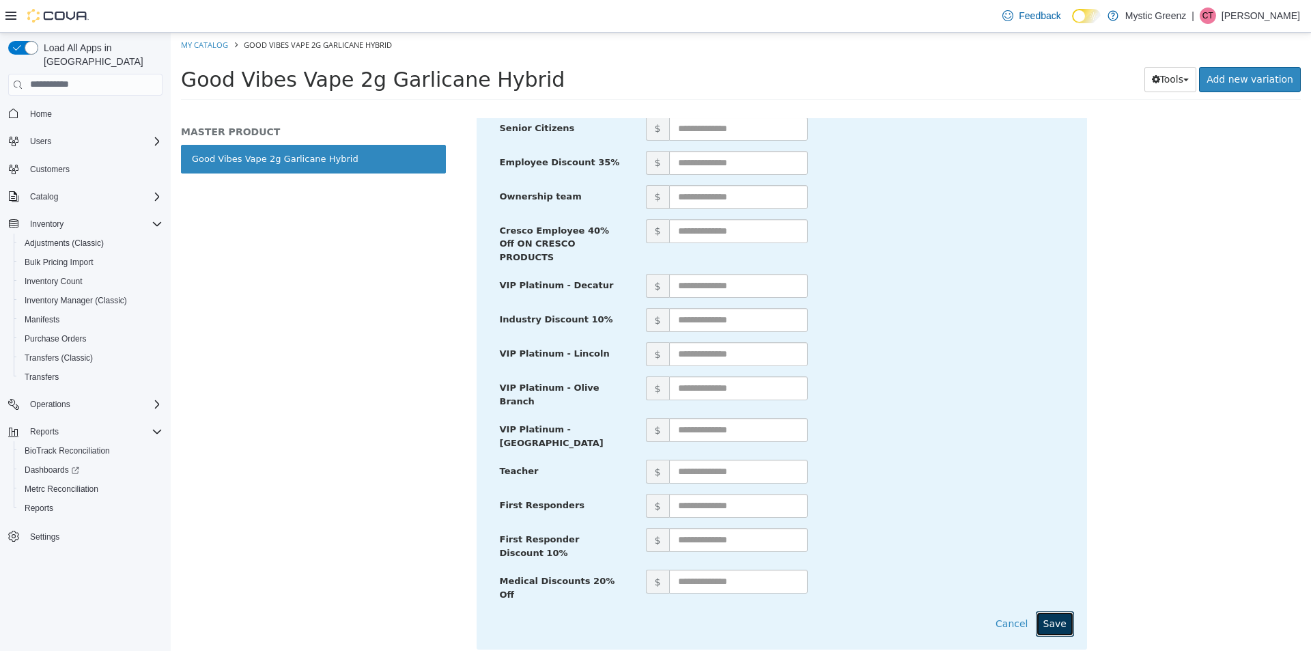
click at [1038, 610] on button "Save" at bounding box center [1055, 622] width 38 height 25
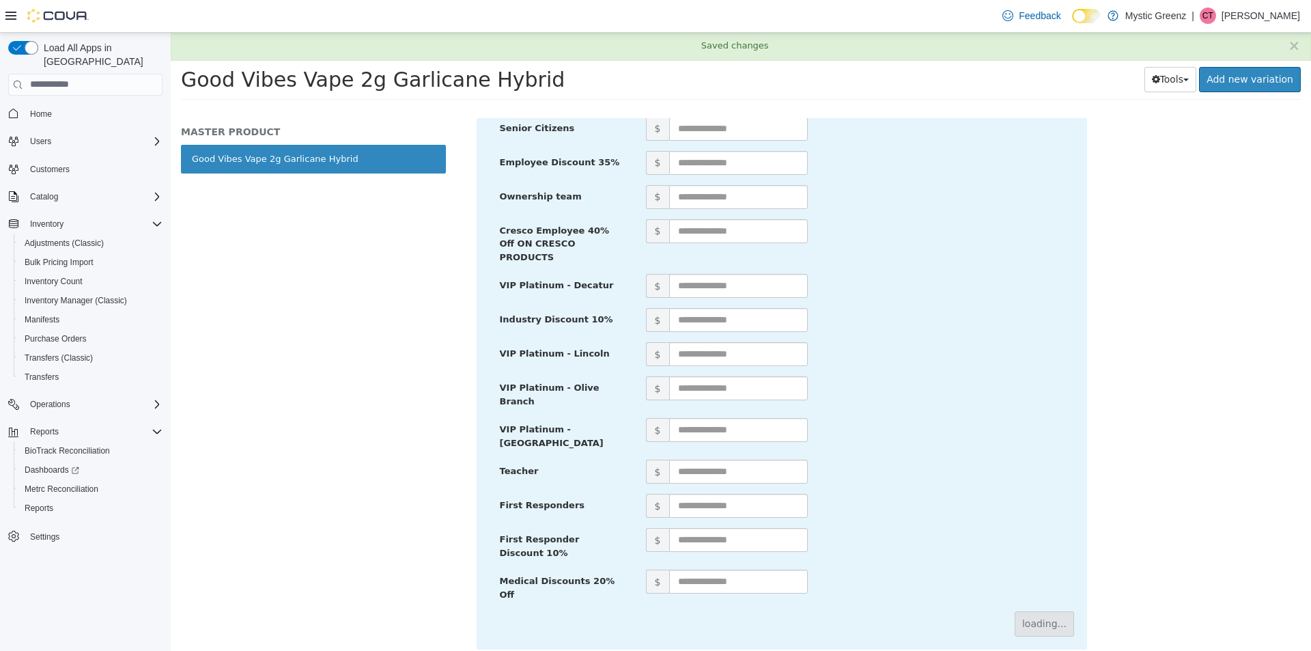
scroll to position [0, 0]
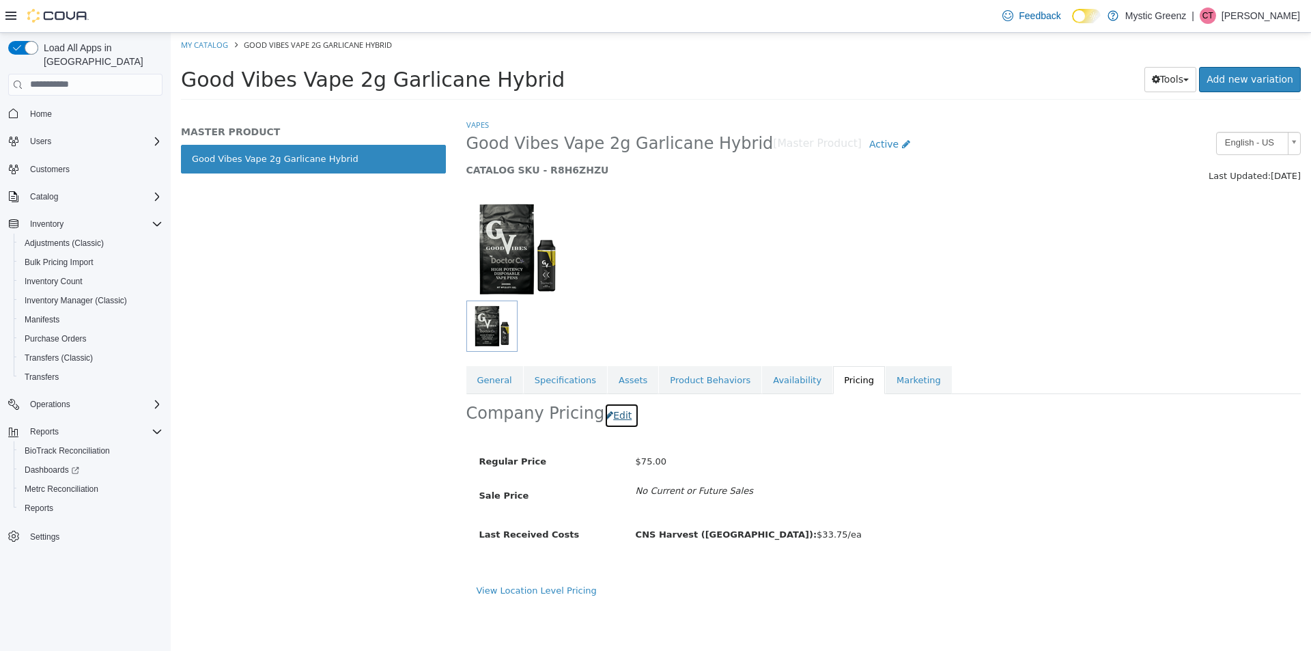
click at [617, 418] on button "Edit" at bounding box center [621, 414] width 35 height 25
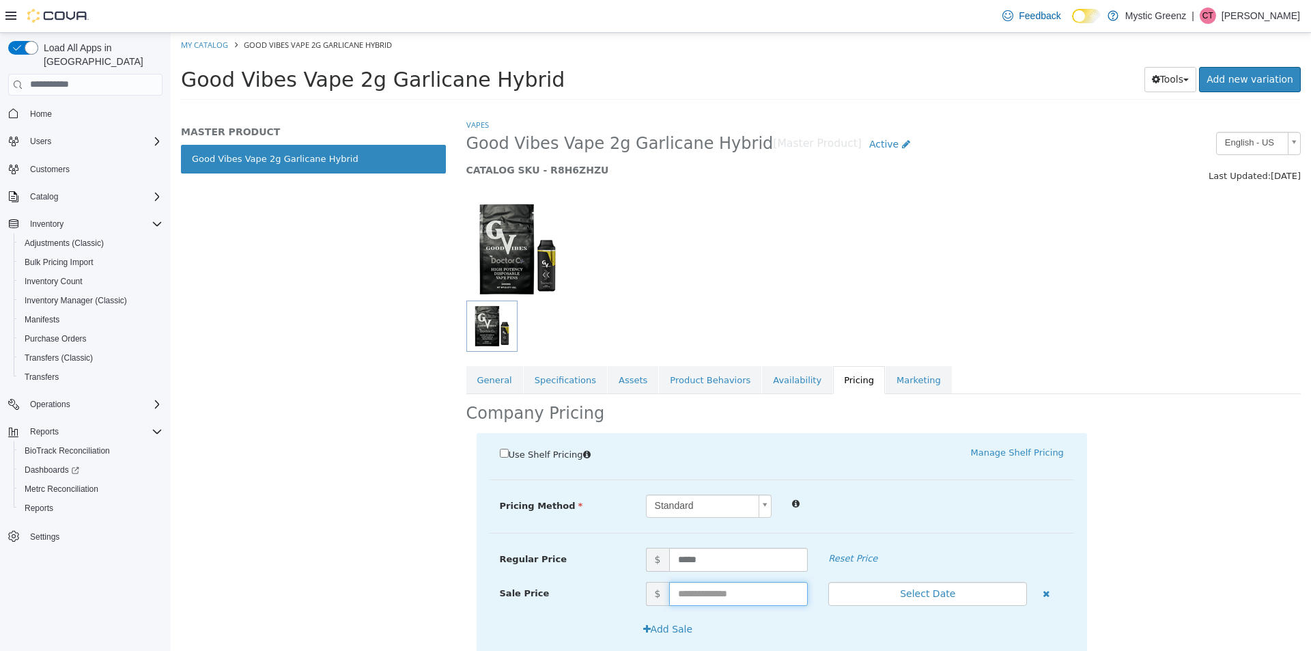
click at [720, 591] on input "text" at bounding box center [738, 593] width 139 height 24
type input "*****"
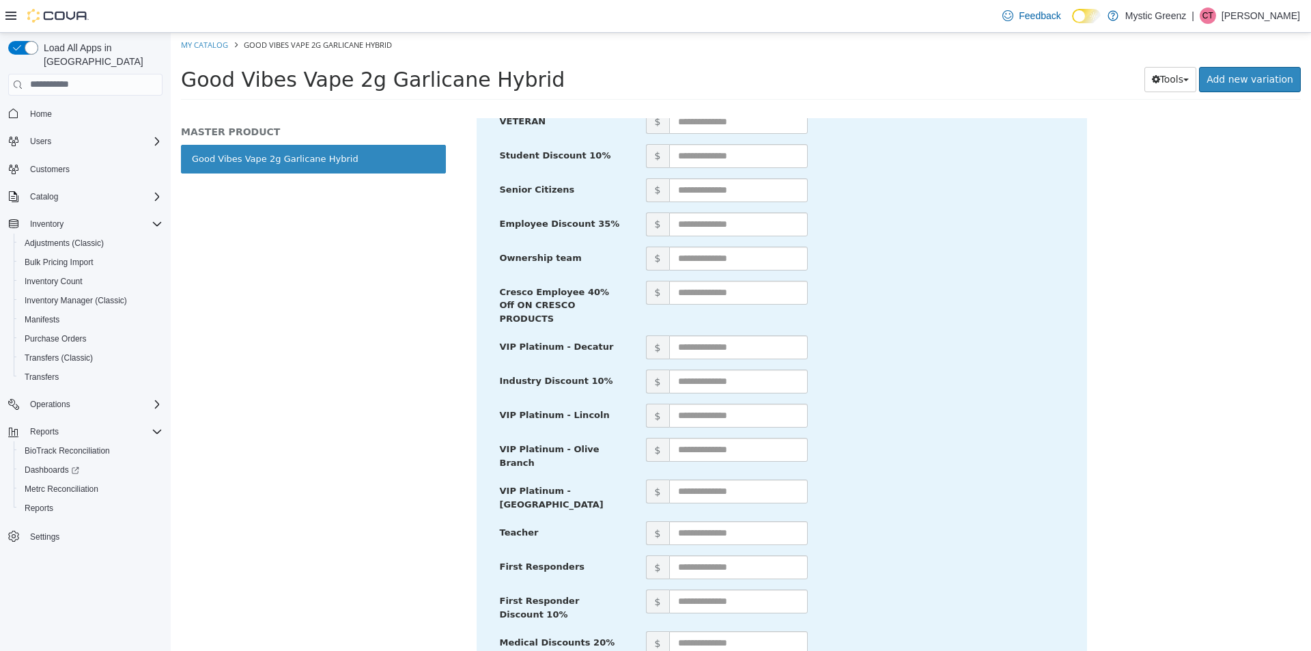
scroll to position [604, 0]
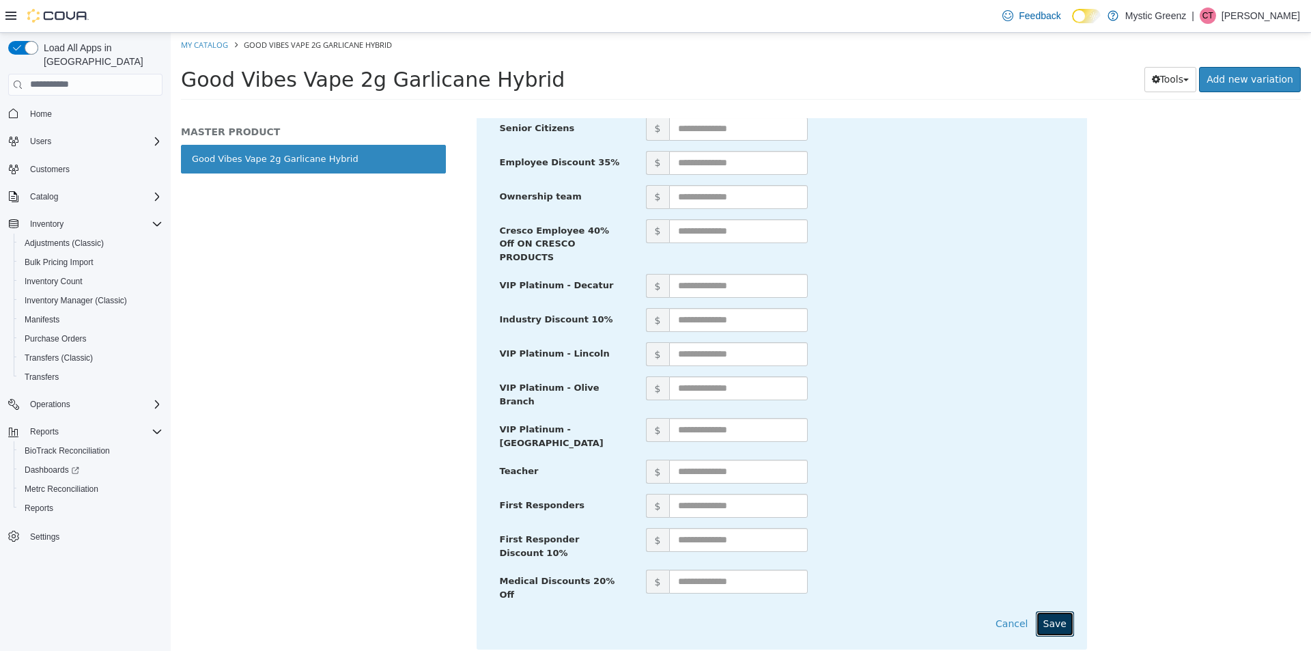
click at [1047, 610] on button "Save" at bounding box center [1055, 622] width 38 height 25
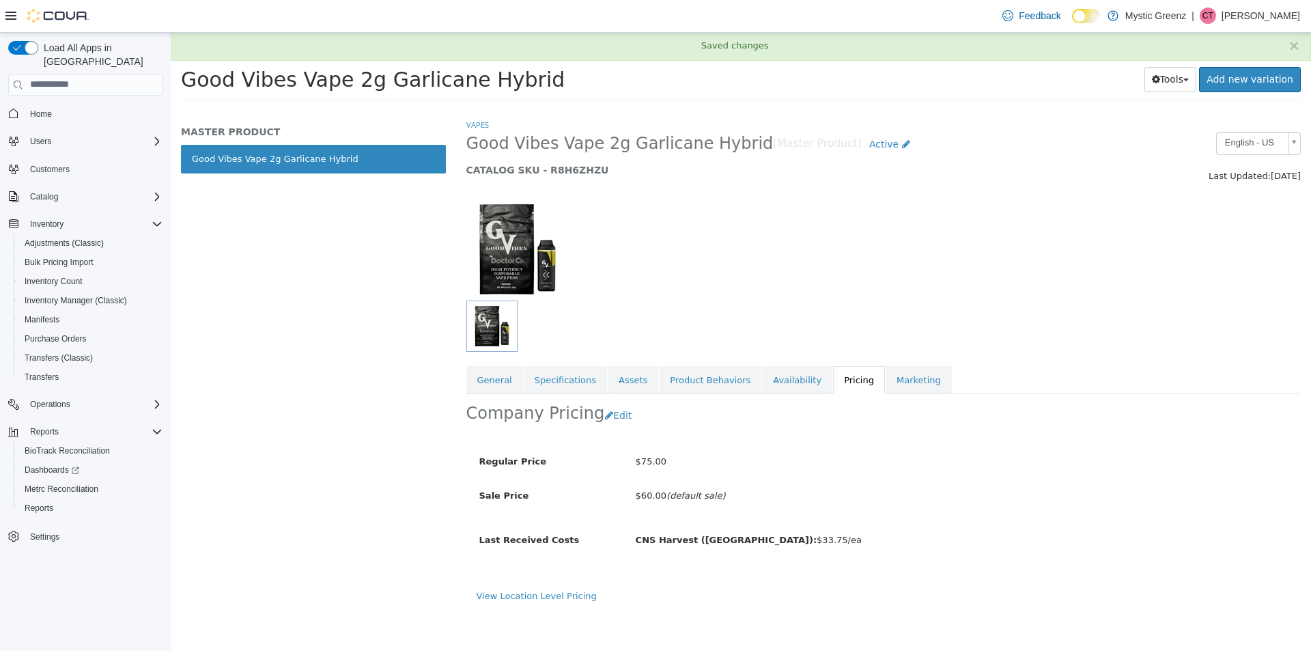
scroll to position [0, 0]
